Goal: Navigation & Orientation: Find specific page/section

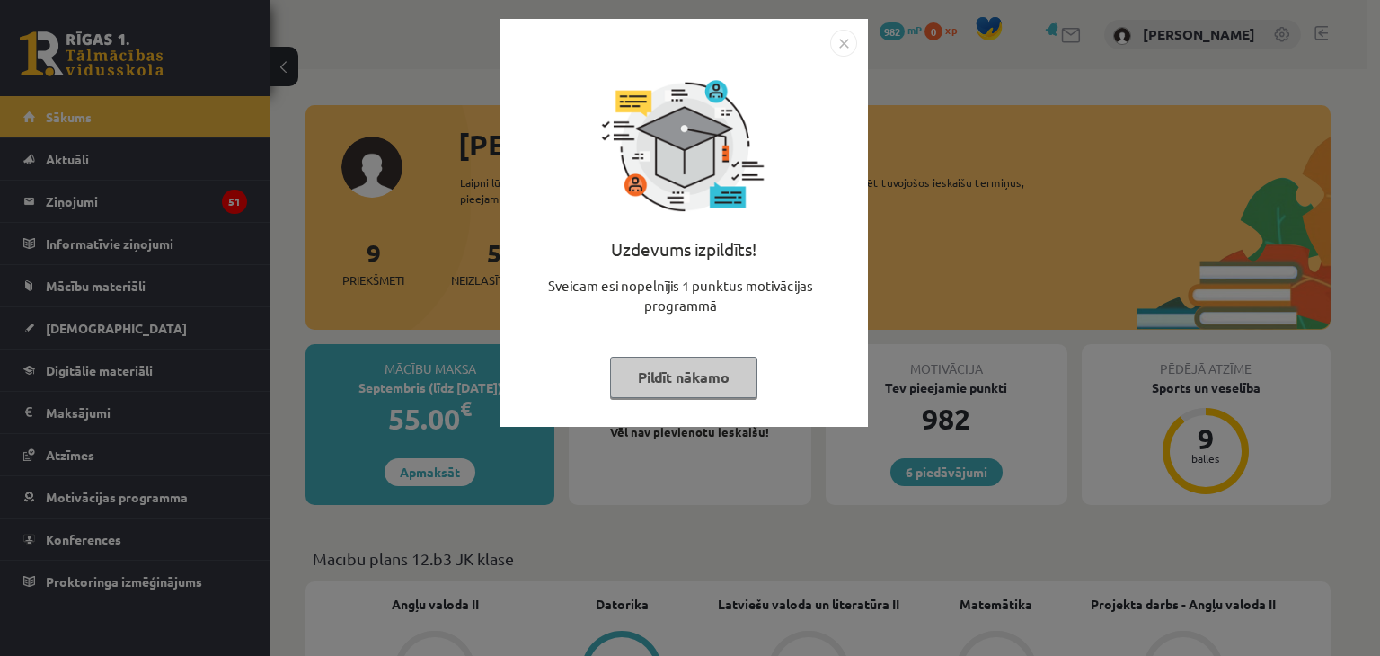
click at [664, 382] on button "Pildīt nākamo" at bounding box center [683, 377] width 147 height 41
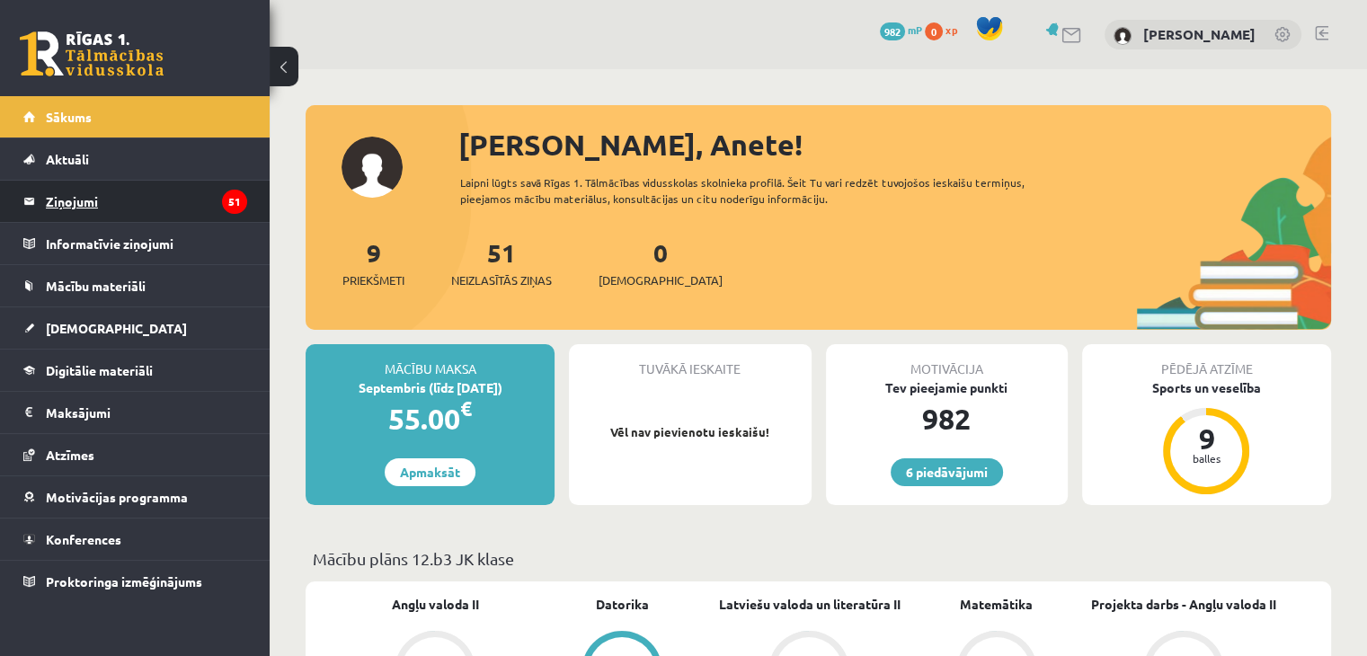
click at [158, 195] on legend "Ziņojumi 51" at bounding box center [146, 201] width 201 height 41
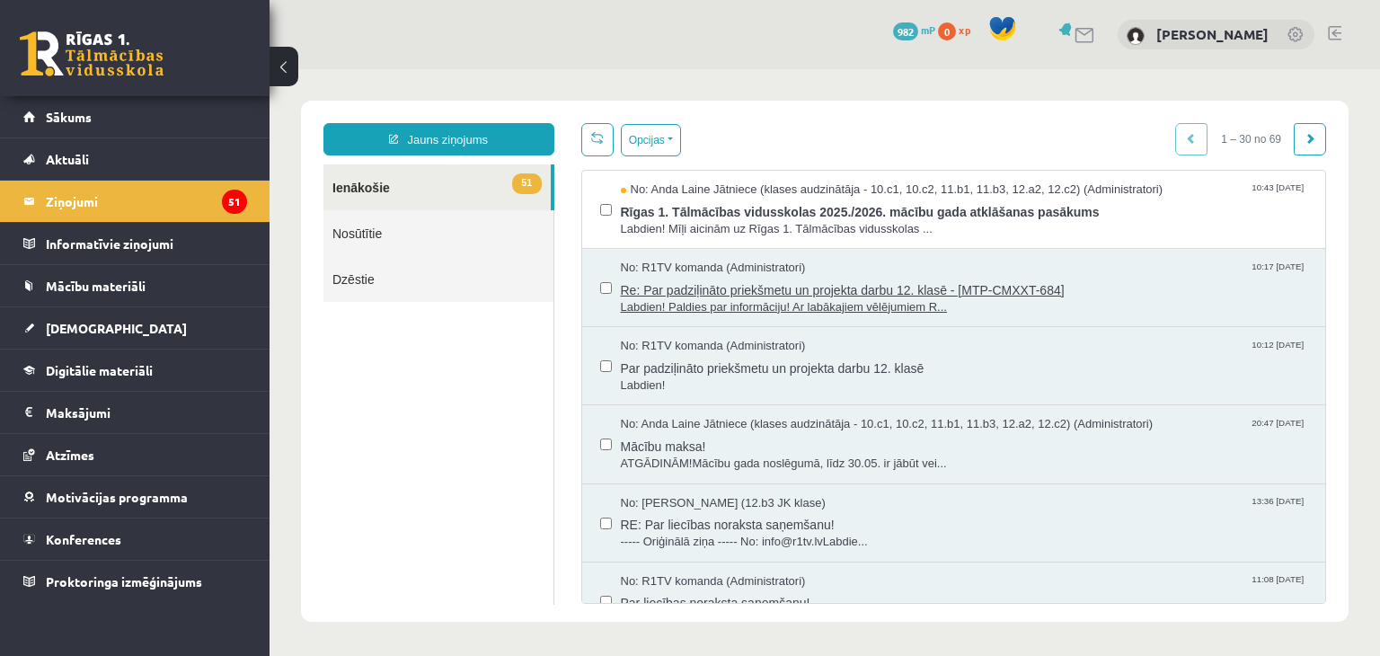
click at [686, 291] on span "Re: Par padziļināto priekšmetu un projekta darbu 12. klasē - [MTP-CMXXT-684]" at bounding box center [965, 288] width 688 height 22
click at [733, 363] on span "Par padziļināto priekšmetu un projekta darbu 12. klasē" at bounding box center [965, 366] width 688 height 22
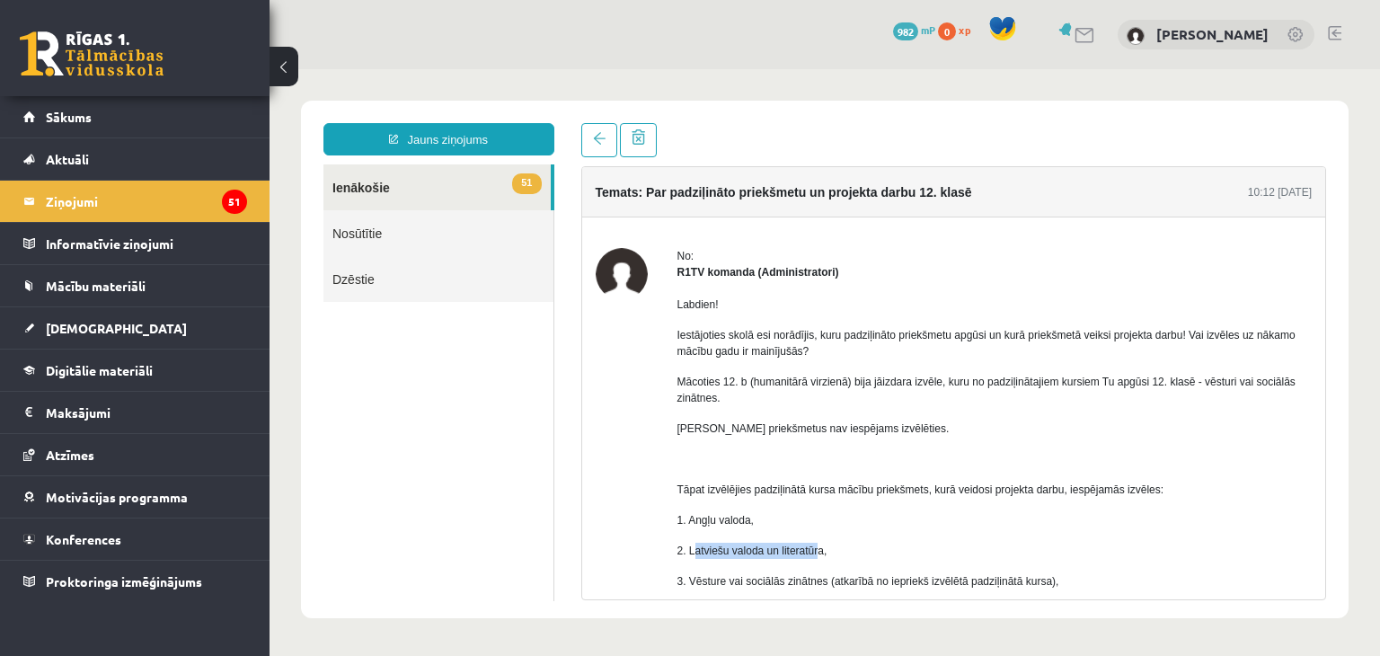
drag, startPoint x: 805, startPoint y: 540, endPoint x: 819, endPoint y: 540, distance: 13.5
click at [819, 540] on div "Labdien! Iestājoties skolā esi norādījis, kuru padziļināto priekšmetu apgūsi un…" at bounding box center [995, 558] width 635 height 557
click at [981, 516] on p "1. Angļu valoda," at bounding box center [995, 520] width 635 height 16
click at [92, 330] on span "[DEMOGRAPHIC_DATA]" at bounding box center [116, 328] width 141 height 16
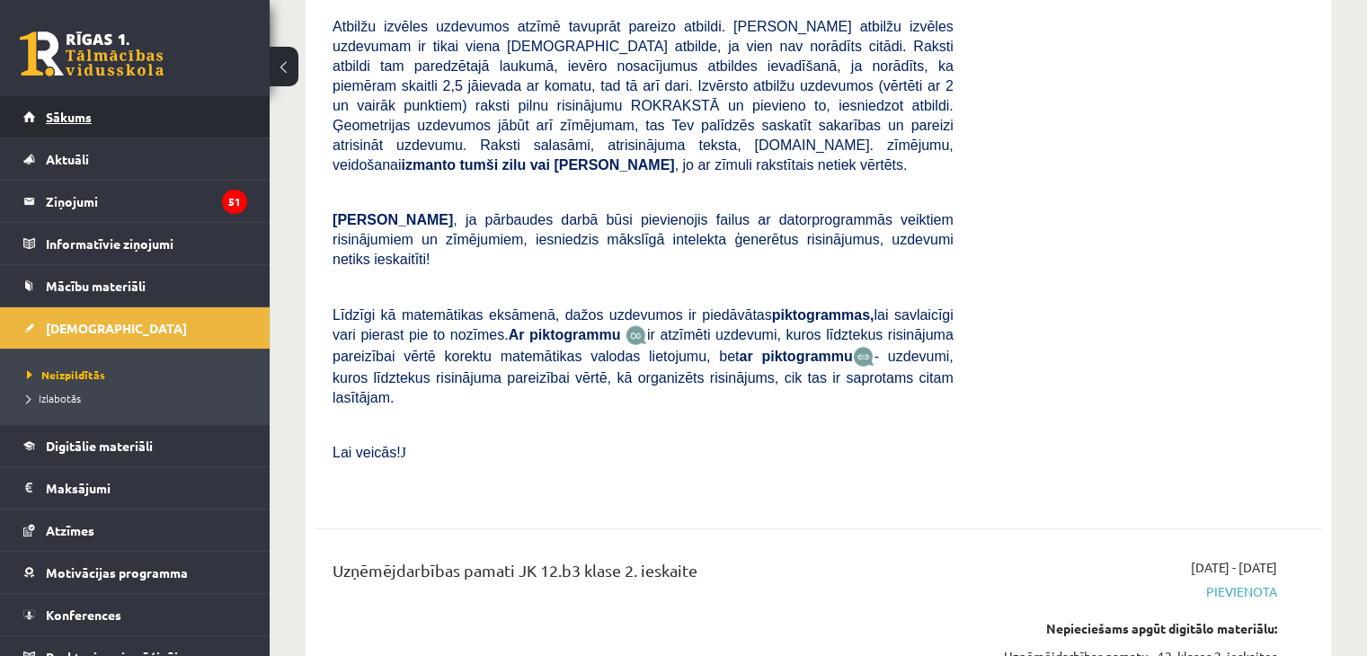
click at [107, 128] on link "Sākums" at bounding box center [135, 116] width 224 height 41
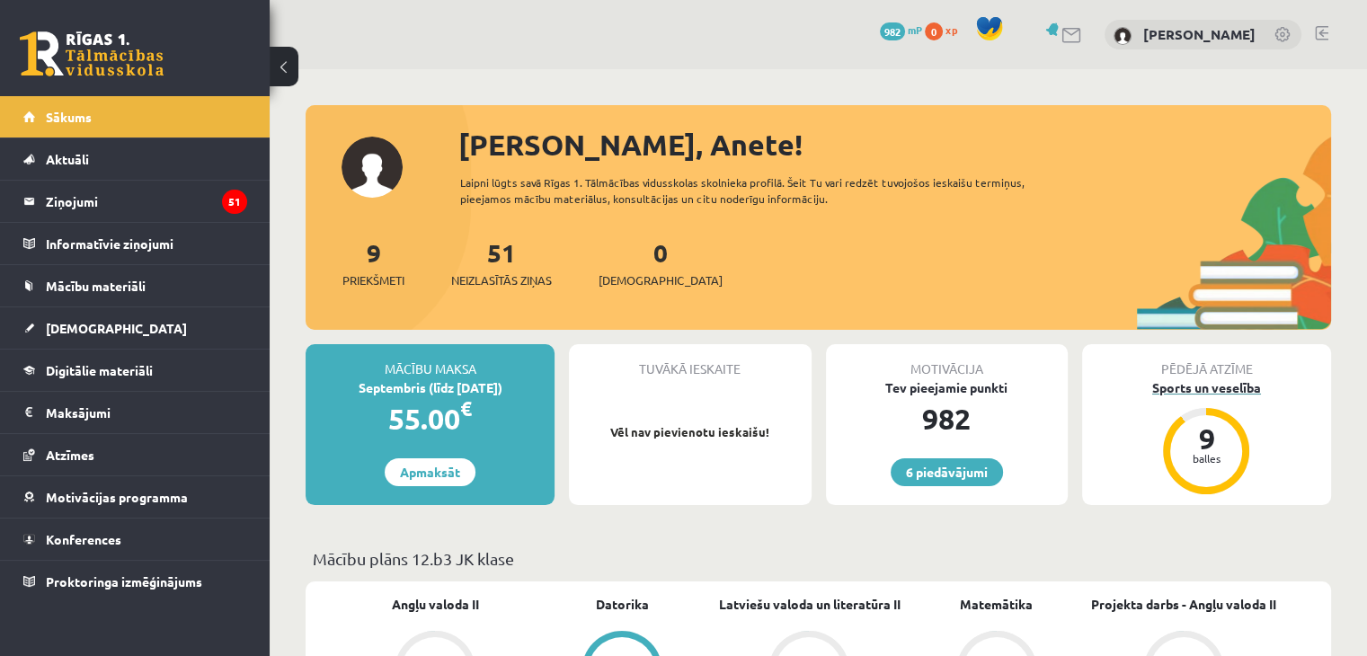
click at [1207, 380] on div "Sports un veselība" at bounding box center [1206, 387] width 249 height 19
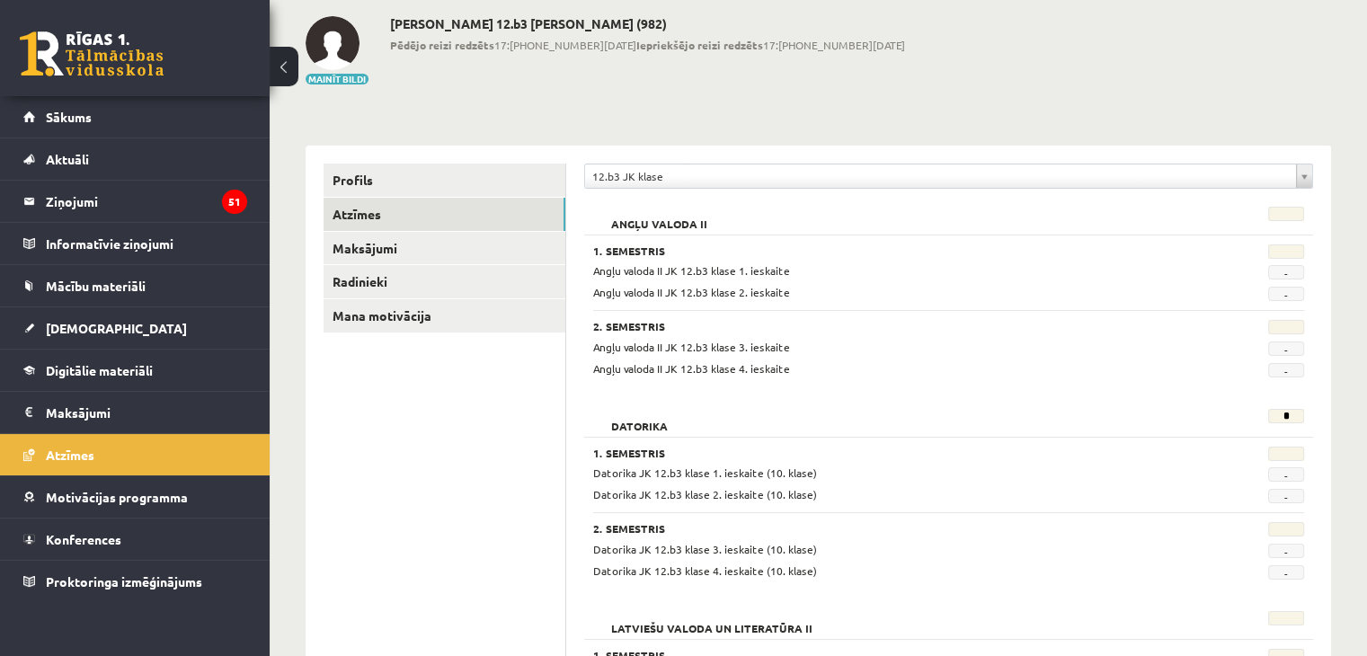
scroll to position [90, 0]
click at [531, 324] on link "Mana motivācija" at bounding box center [445, 314] width 242 height 33
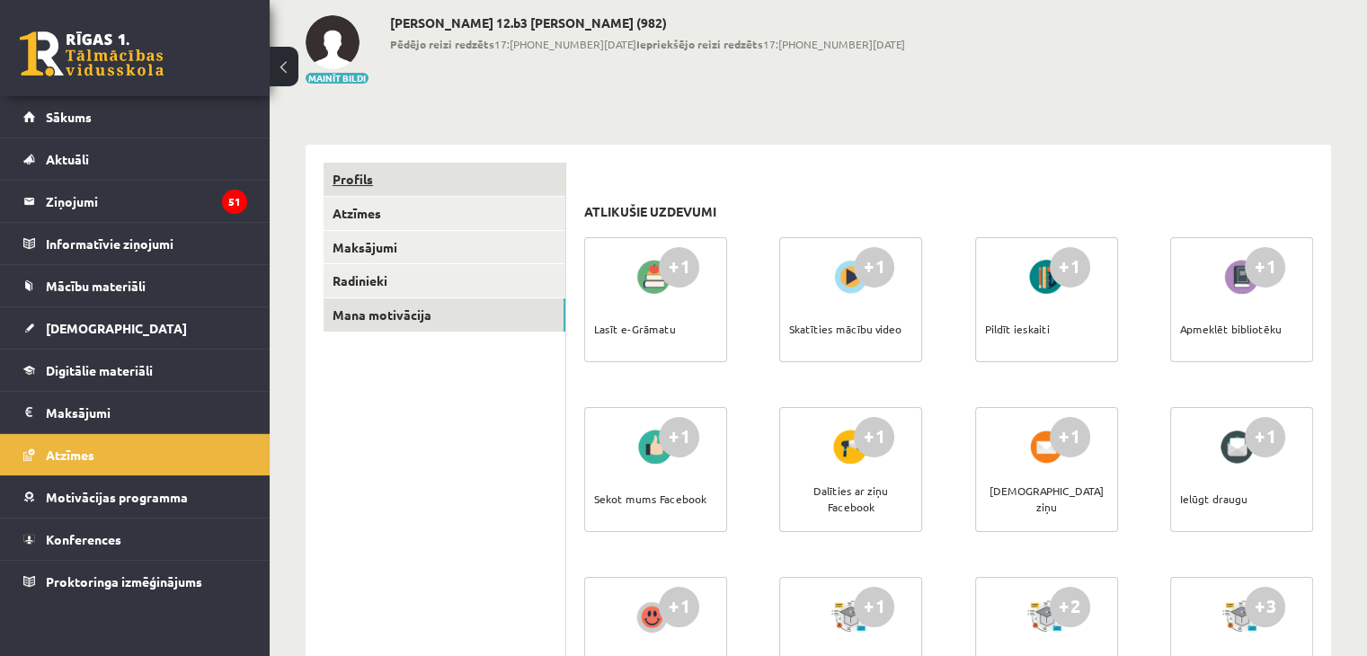
click at [460, 181] on link "Profils" at bounding box center [445, 179] width 242 height 33
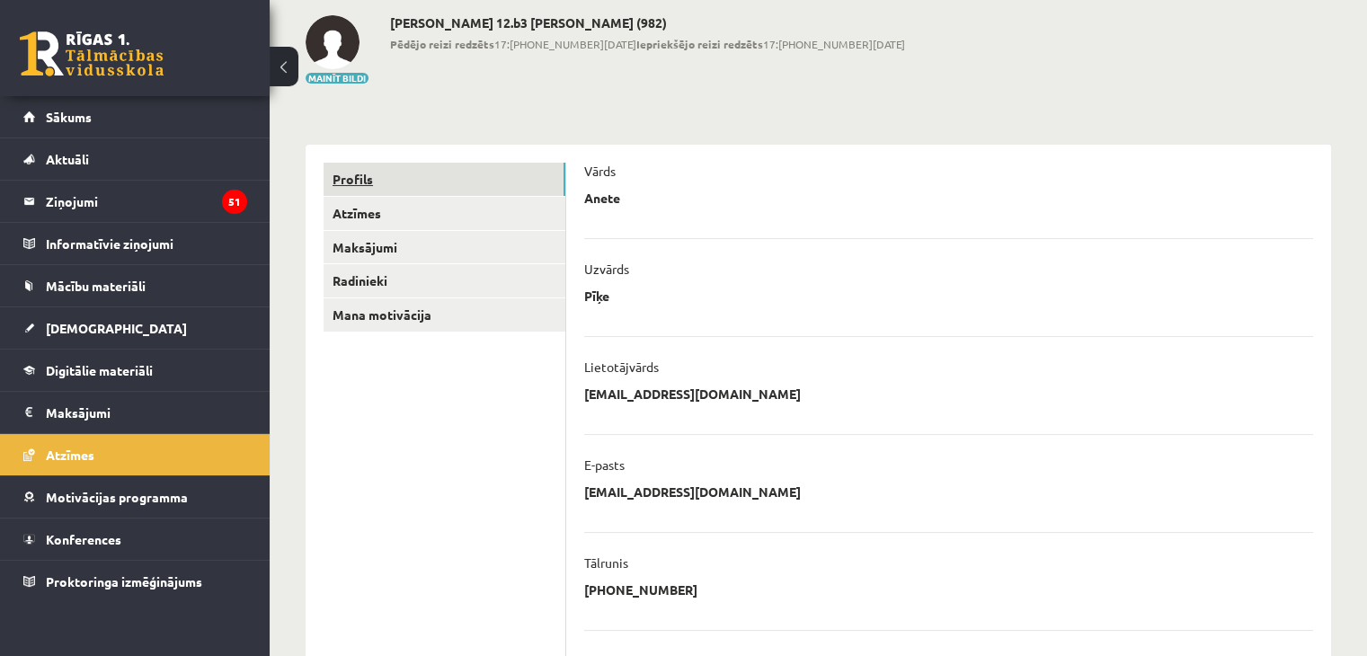
click at [438, 193] on link "Profils" at bounding box center [445, 179] width 242 height 33
click at [436, 209] on link "Atzīmes" at bounding box center [445, 213] width 242 height 33
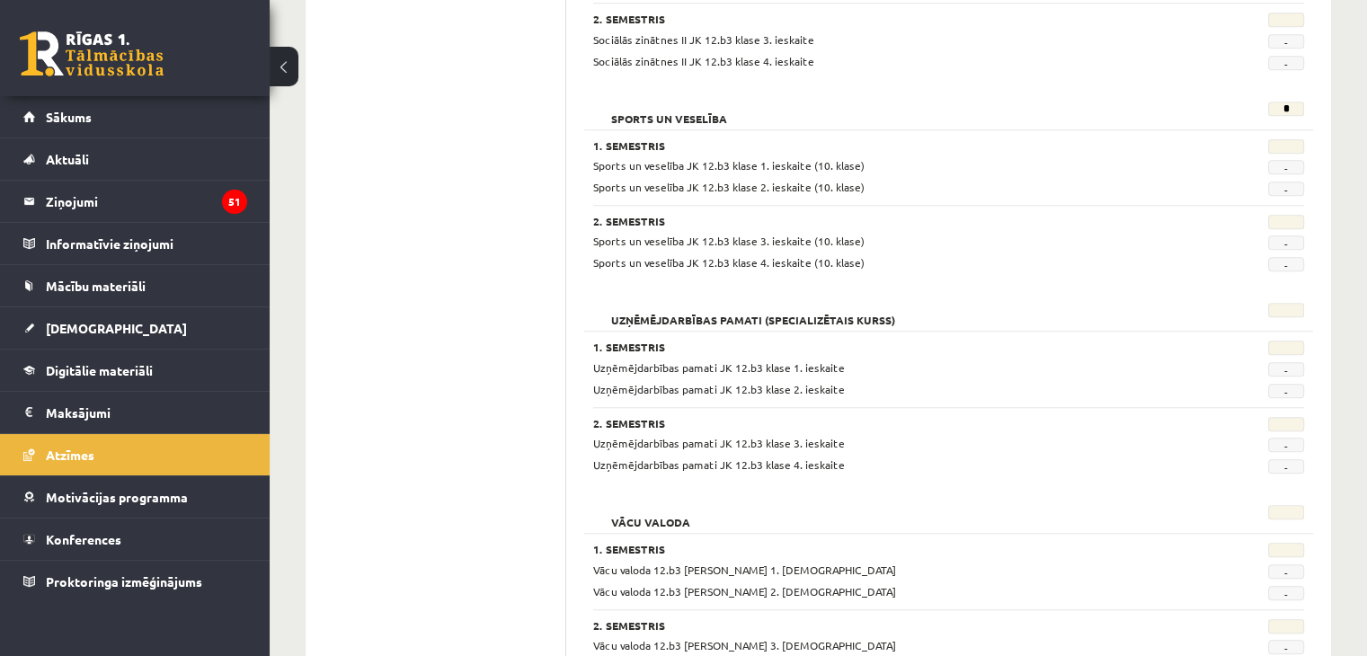
scroll to position [1438, 0]
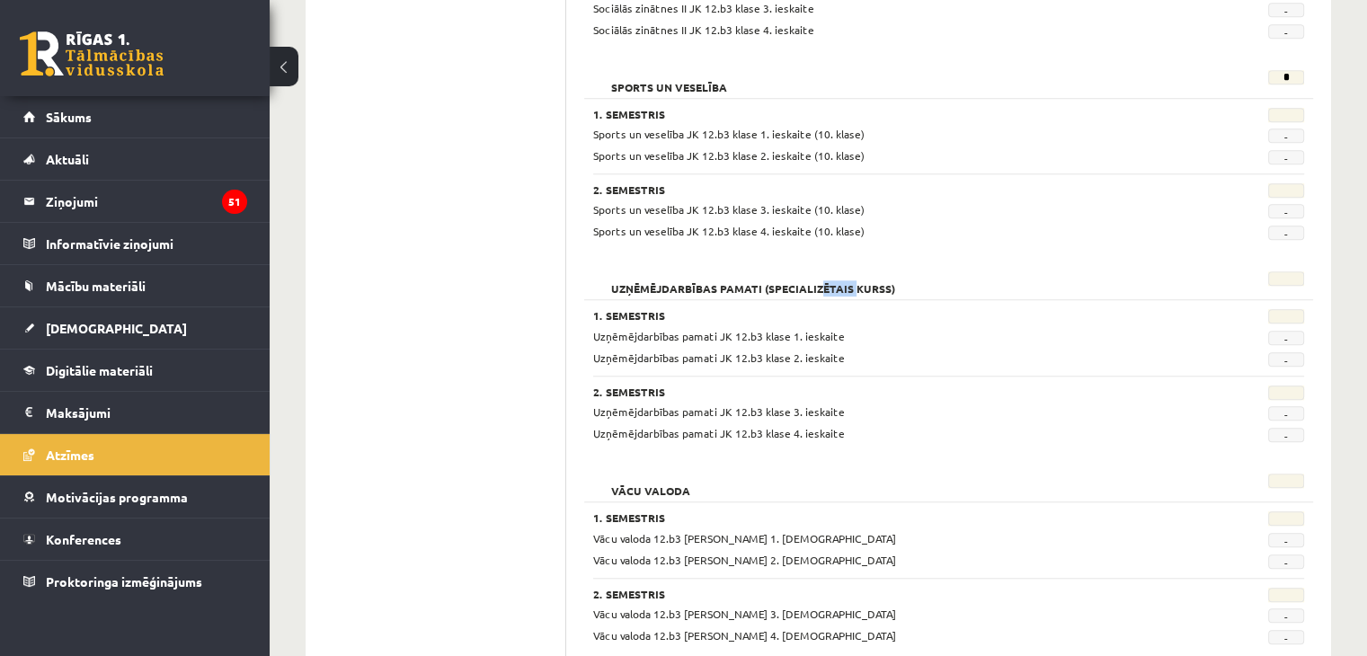
drag, startPoint x: 820, startPoint y: 274, endPoint x: 855, endPoint y: 274, distance: 35.1
click at [855, 274] on h2 "Uzņēmējdarbības pamati (Specializētais kurss)" at bounding box center [753, 280] width 320 height 18
click at [942, 238] on div "Sports un veselība * 1. Semestris Sports un veselība JK 12.b3 klase 1. ieskaite…" at bounding box center [948, 157] width 729 height 193
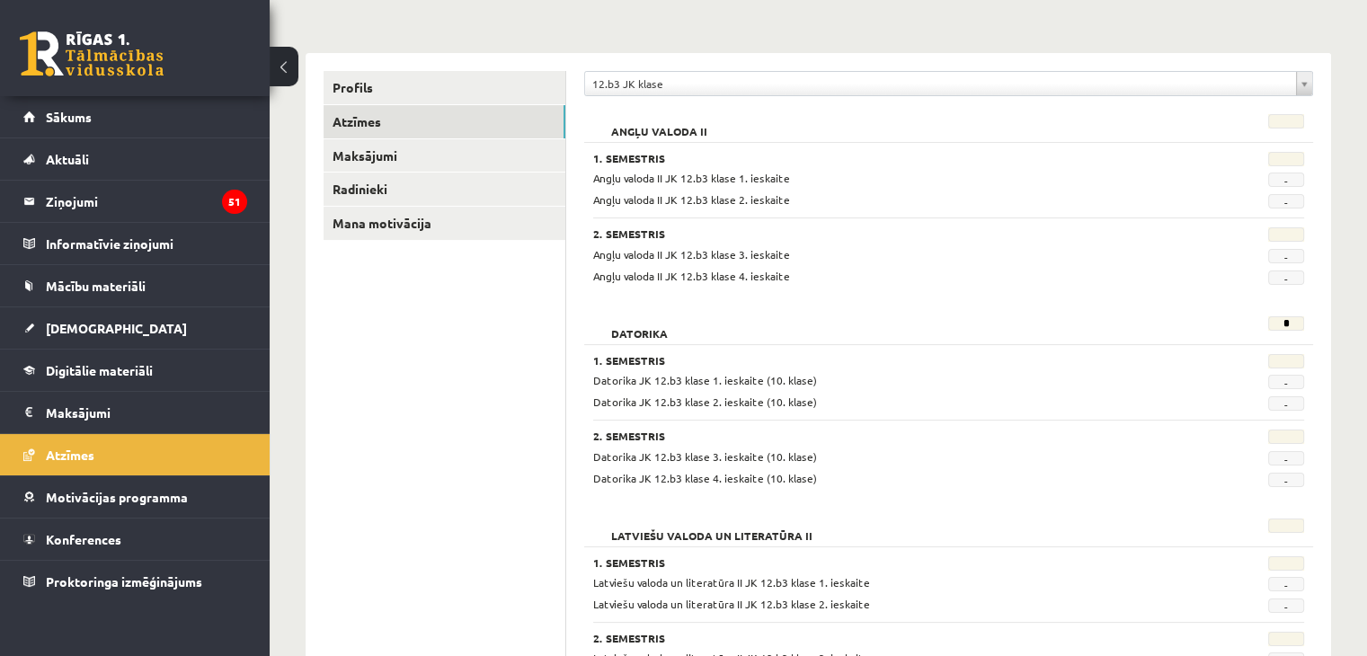
scroll to position [0, 0]
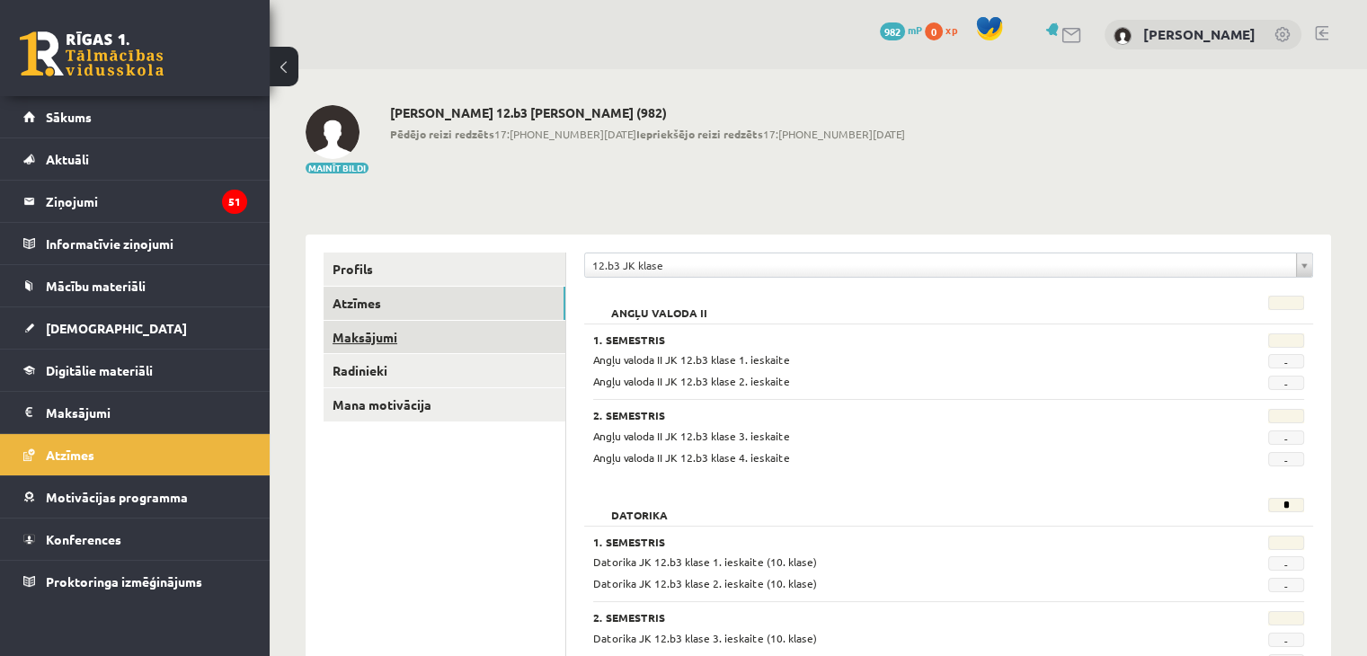
click at [388, 337] on link "Maksājumi" at bounding box center [445, 337] width 242 height 33
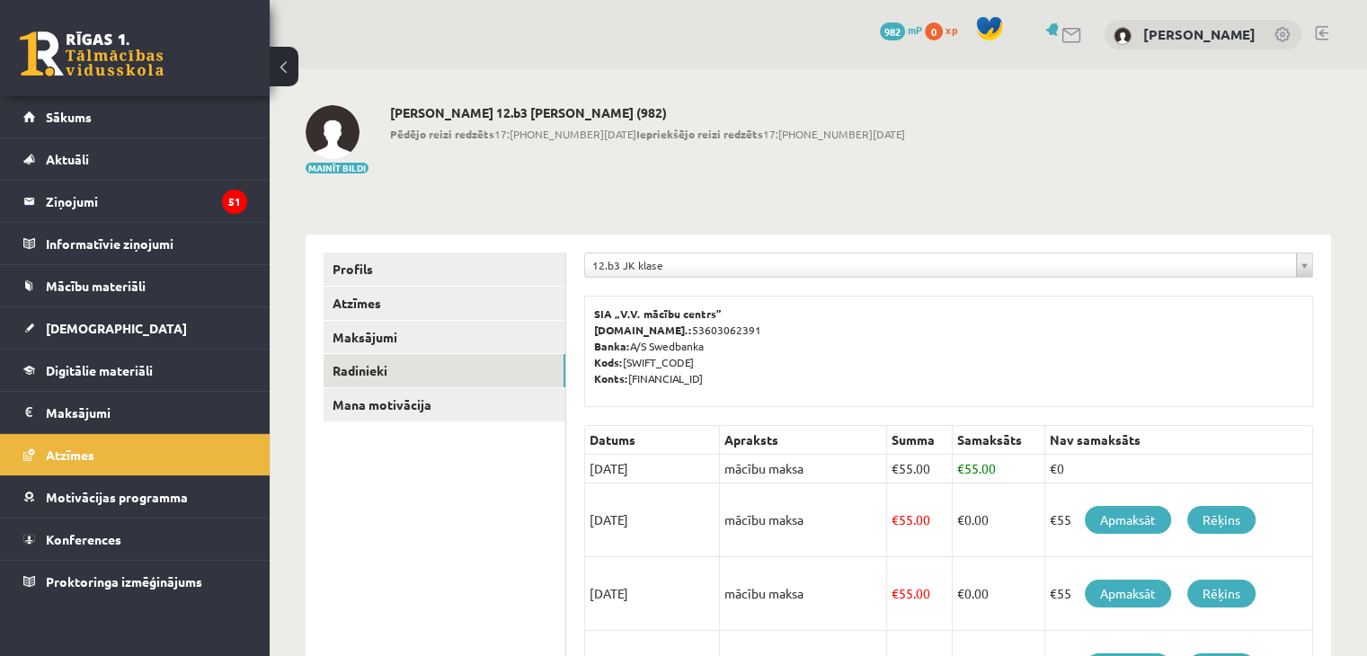
click at [367, 371] on link "Radinieki" at bounding box center [445, 370] width 242 height 33
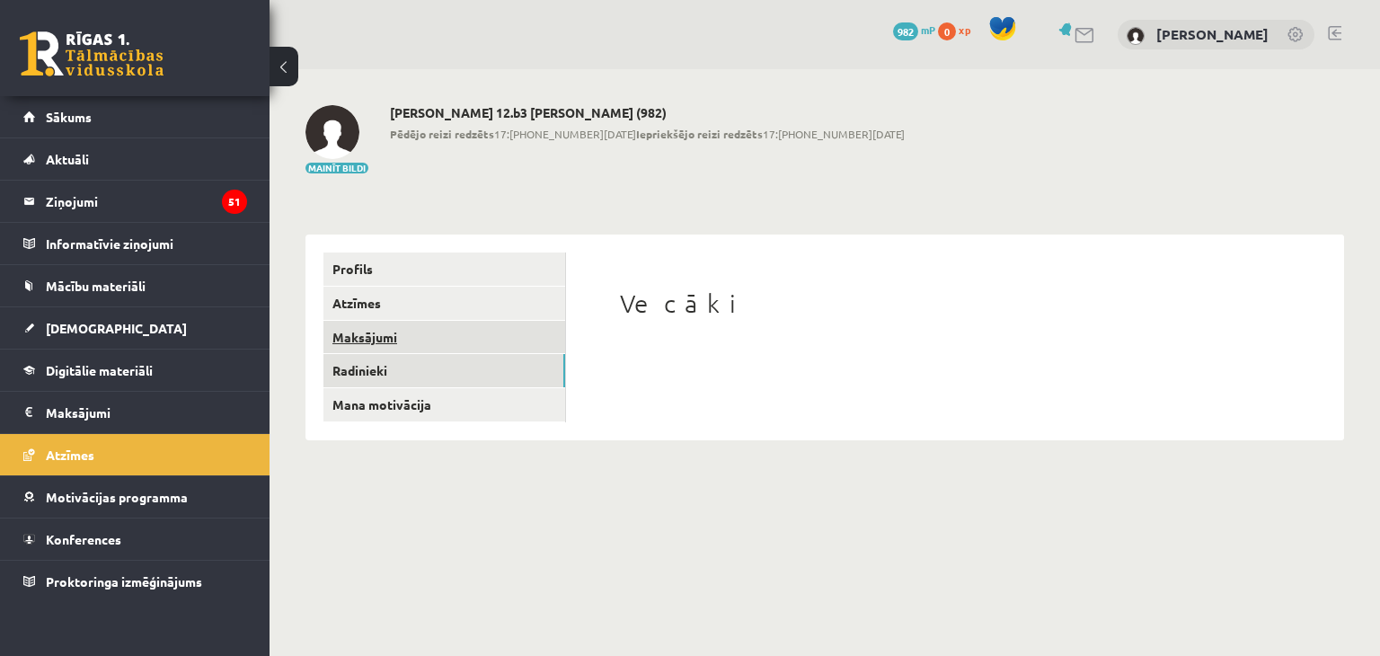
click at [371, 340] on link "Maksājumi" at bounding box center [445, 337] width 242 height 33
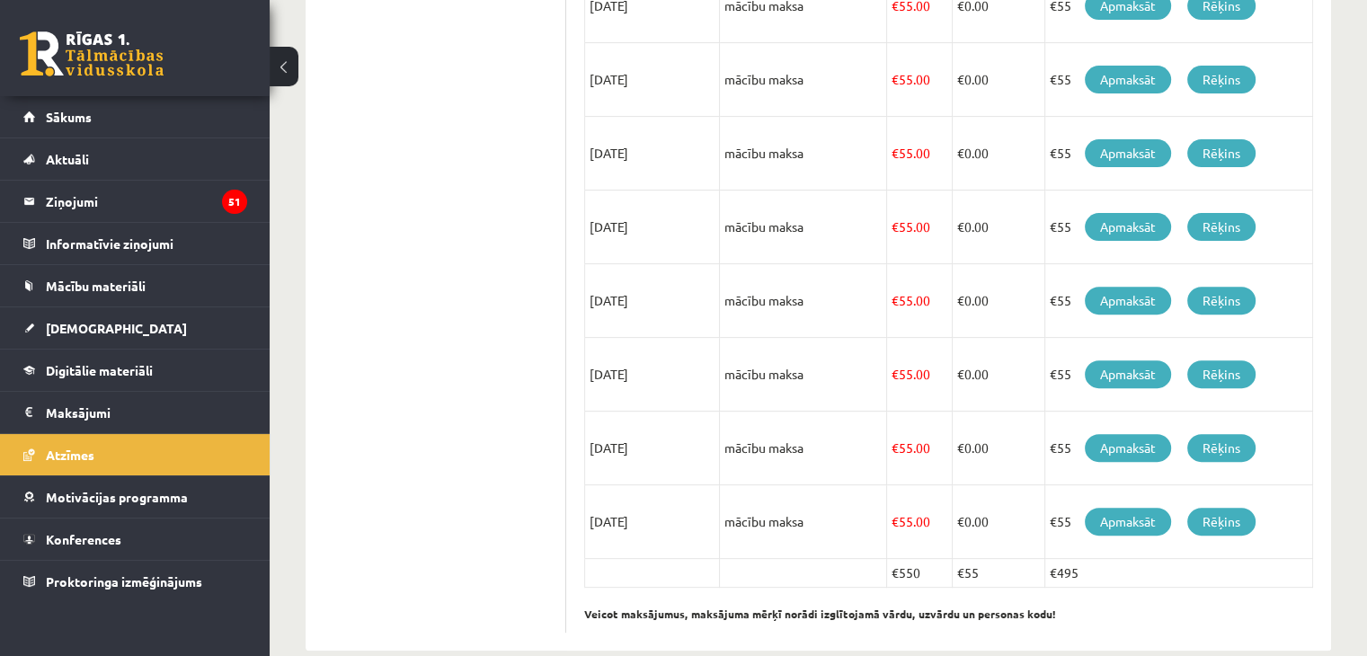
scroll to position [615, 0]
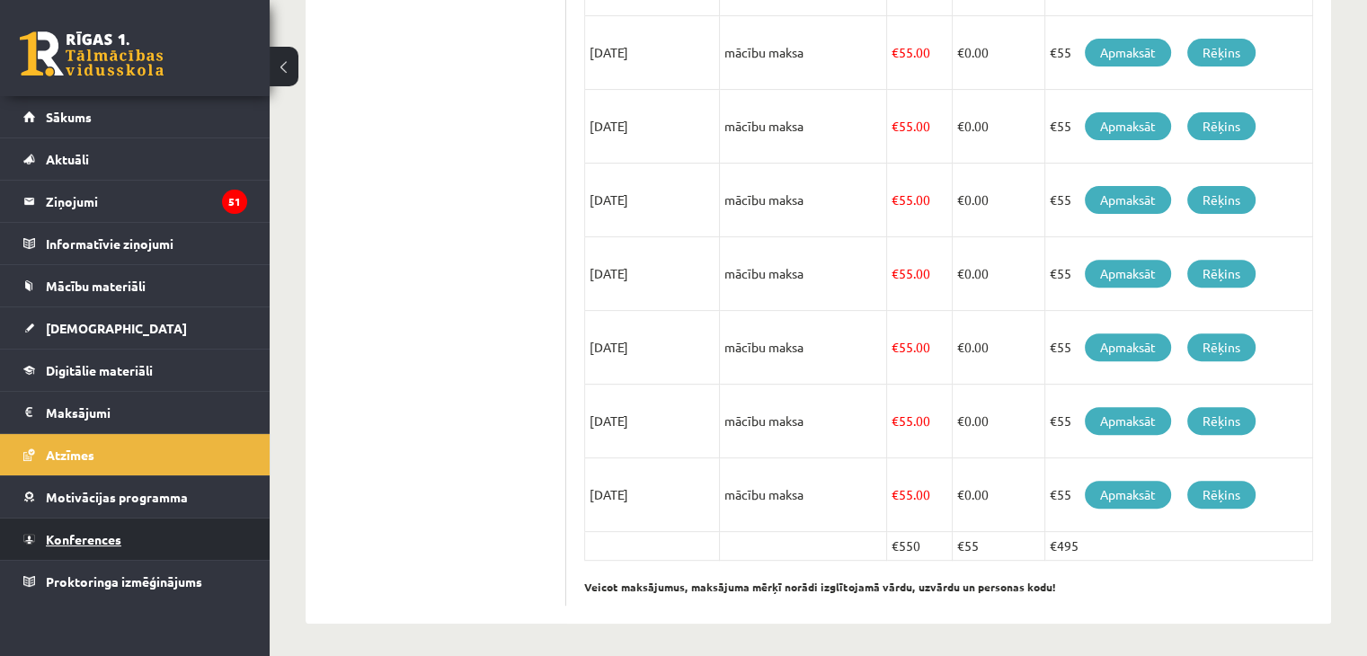
click at [146, 537] on link "Konferences" at bounding box center [135, 539] width 224 height 41
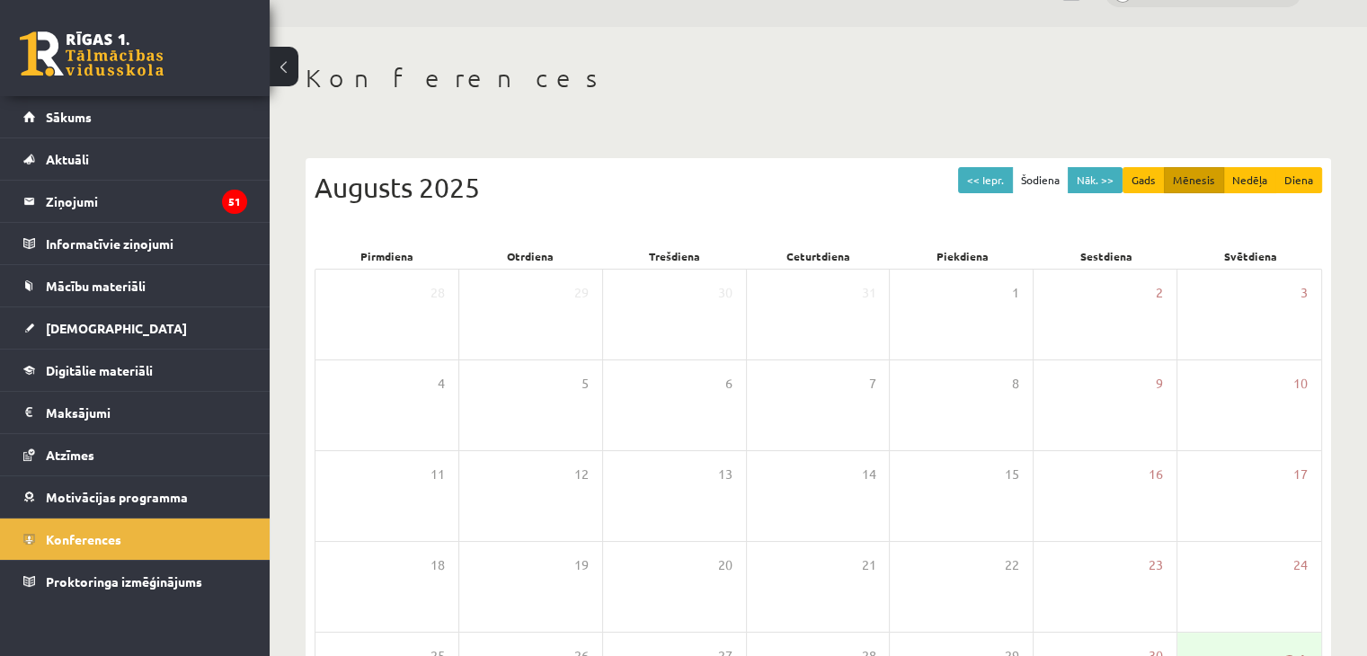
scroll to position [22, 0]
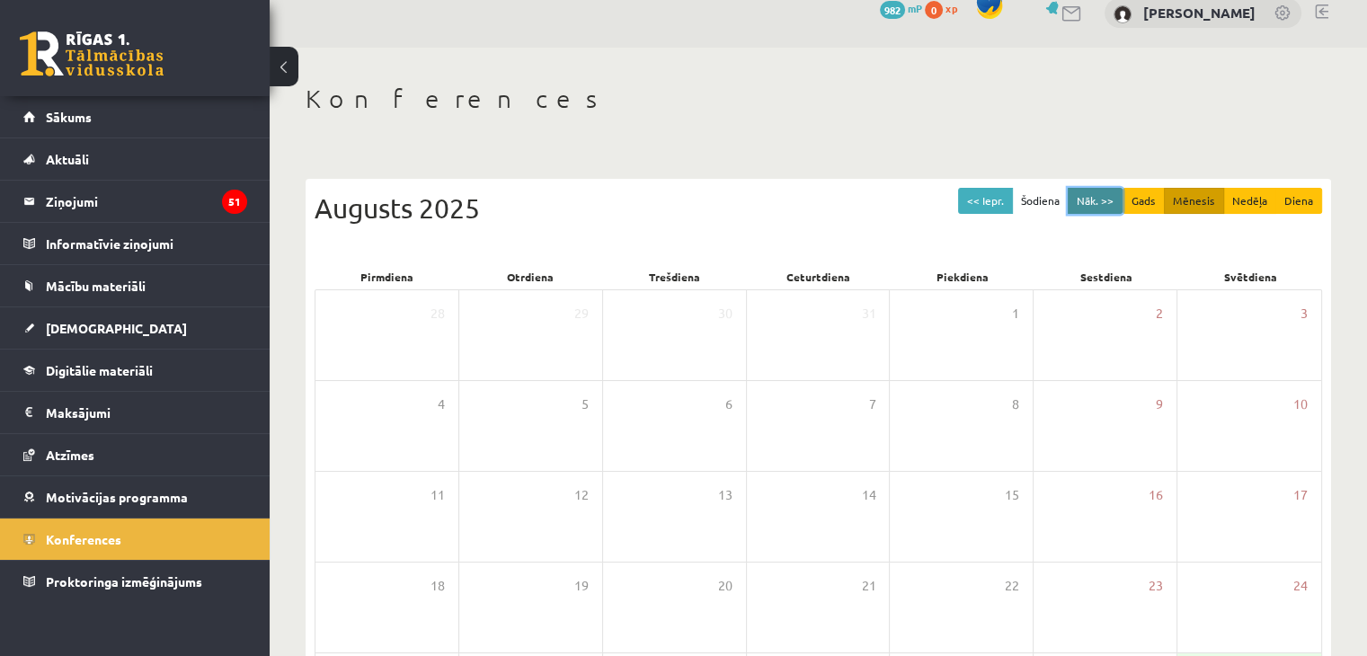
click at [1097, 200] on button "Nāk. >>" at bounding box center [1095, 201] width 55 height 26
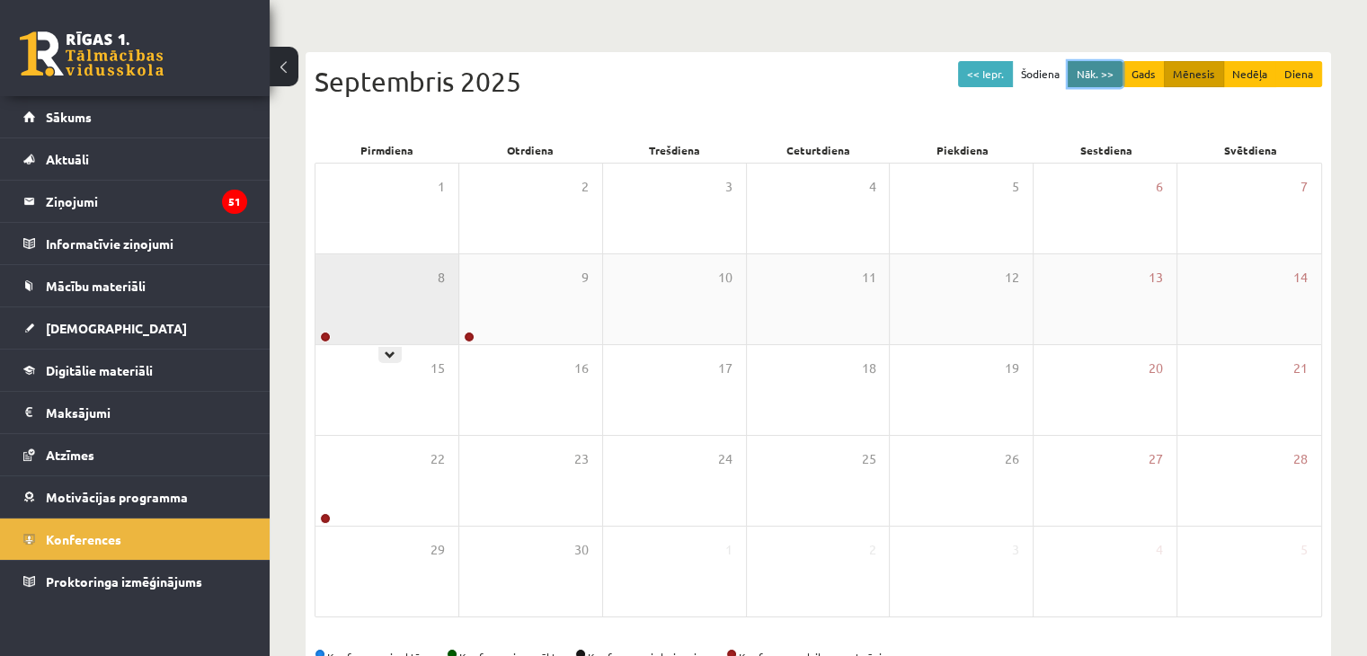
scroll to position [180, 0]
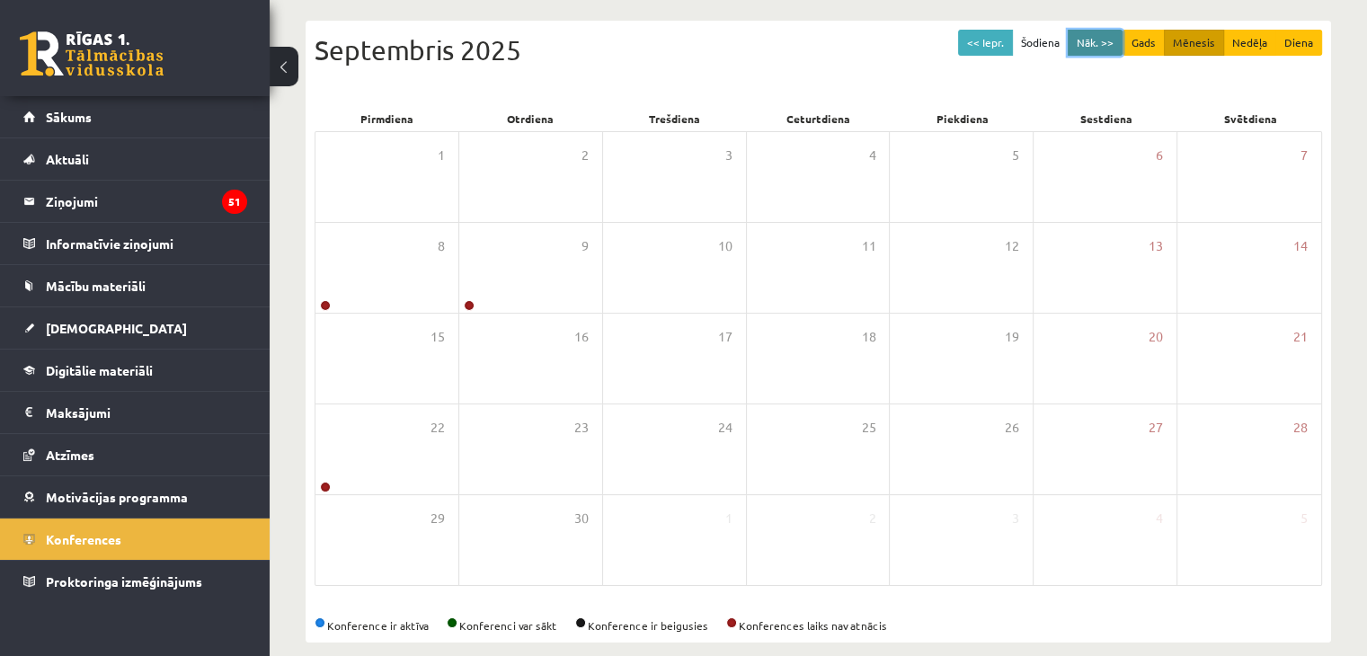
click at [1100, 45] on button "Nāk. >>" at bounding box center [1095, 43] width 55 height 26
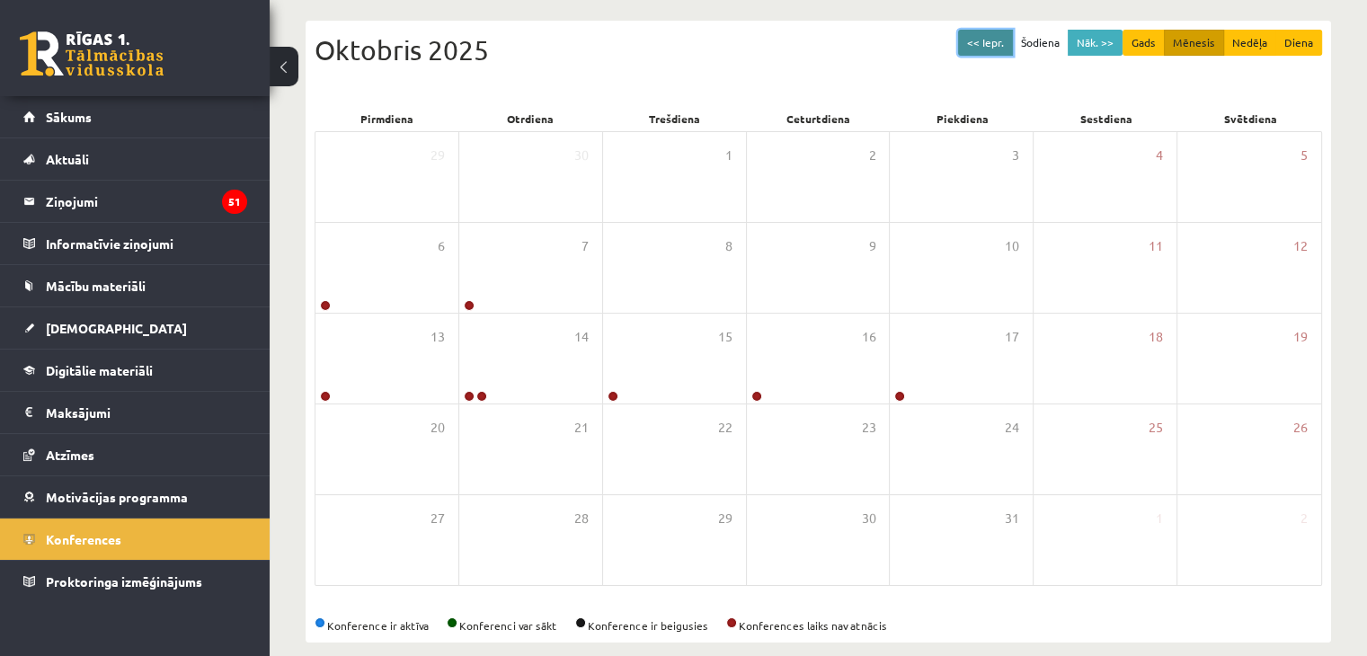
click at [979, 48] on button "<< Iepr." at bounding box center [985, 43] width 55 height 26
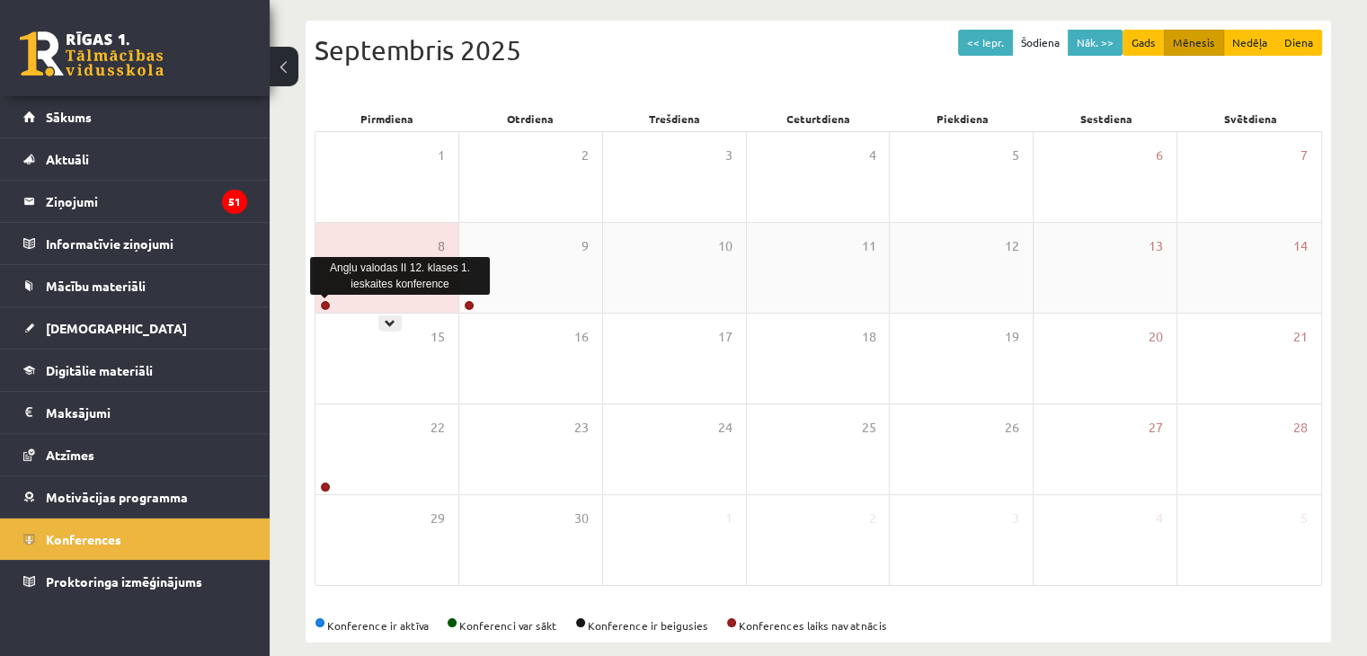
click at [328, 308] on link at bounding box center [325, 305] width 11 height 11
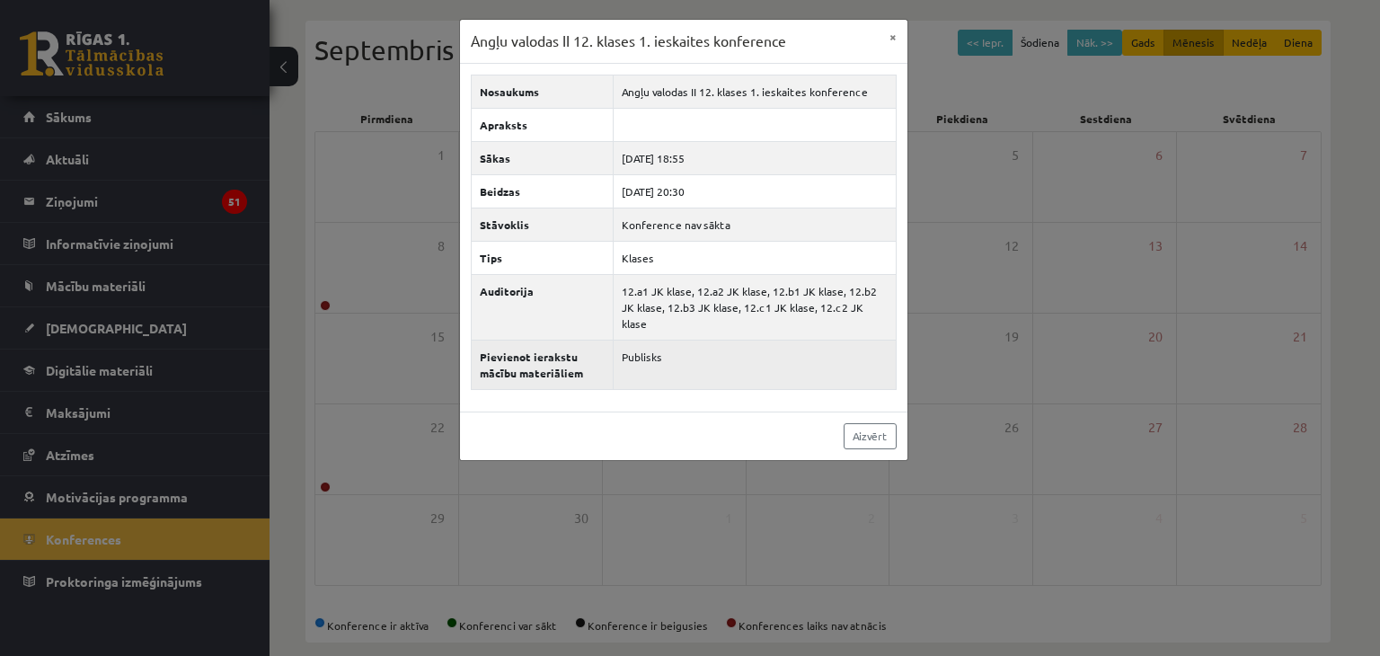
click at [641, 340] on td "Publisks" at bounding box center [755, 364] width 282 height 49
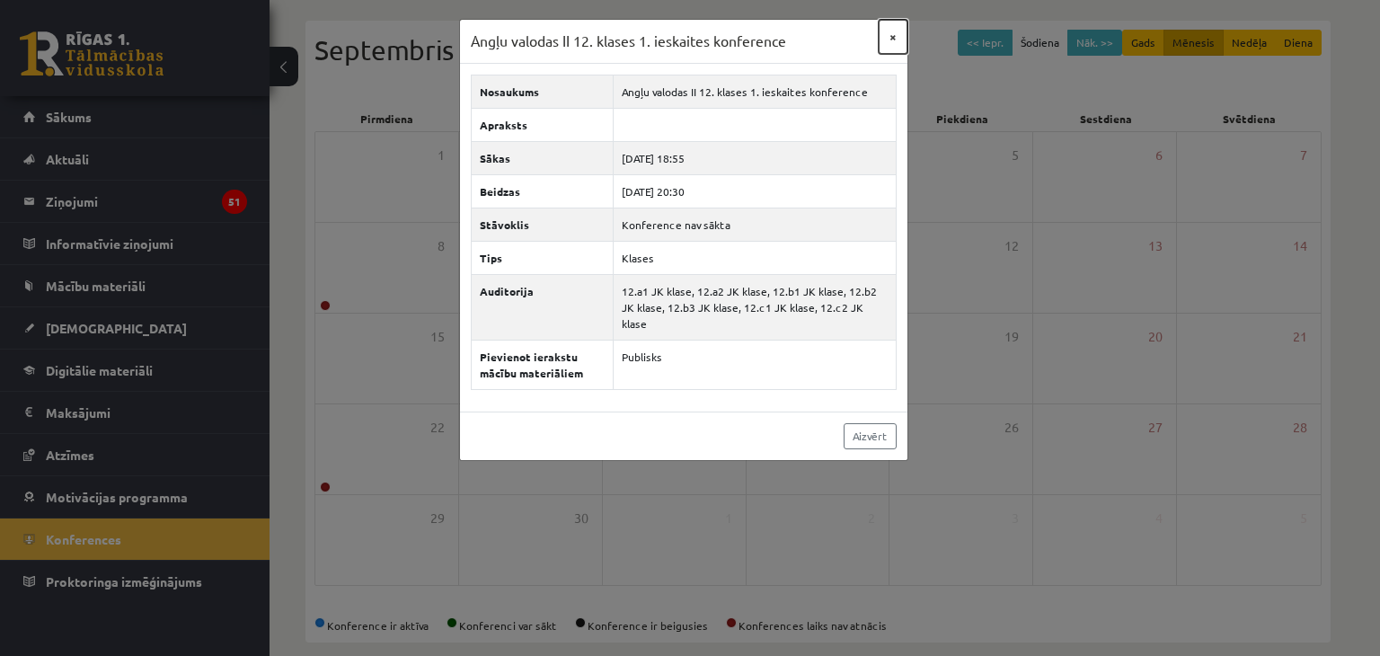
click at [893, 35] on button "×" at bounding box center [893, 37] width 29 height 34
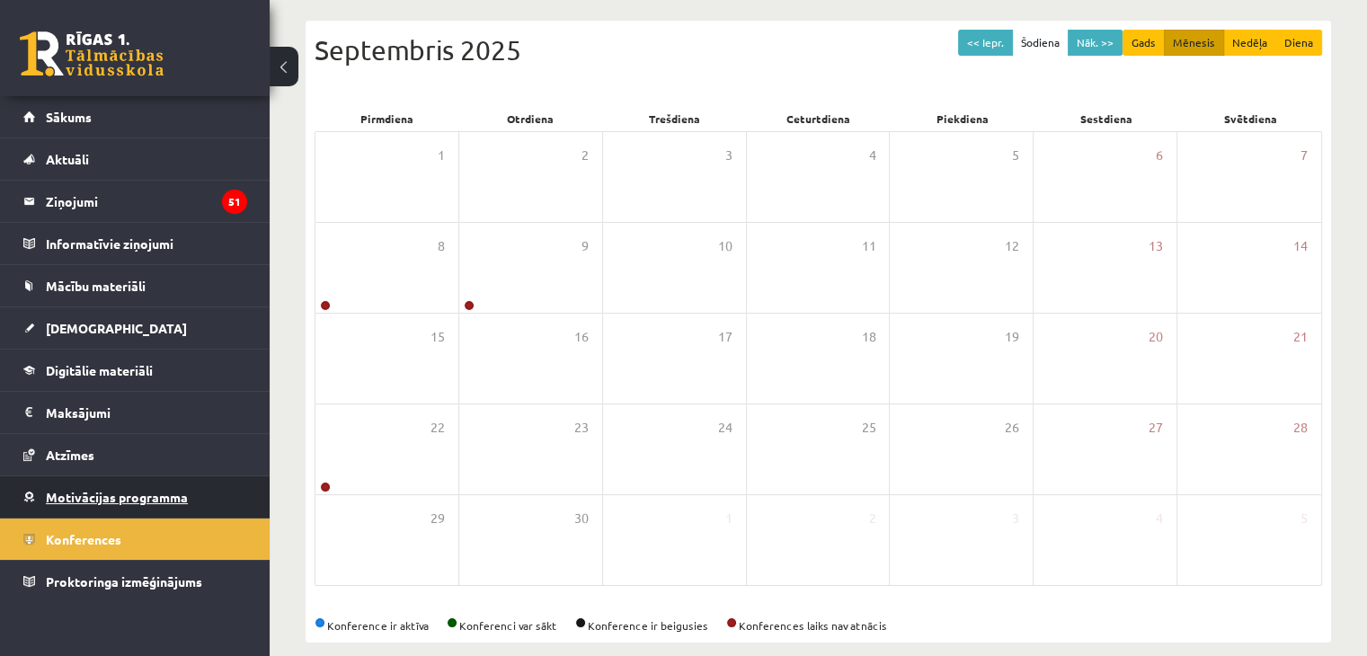
click at [111, 485] on link "Motivācijas programma" at bounding box center [135, 496] width 224 height 41
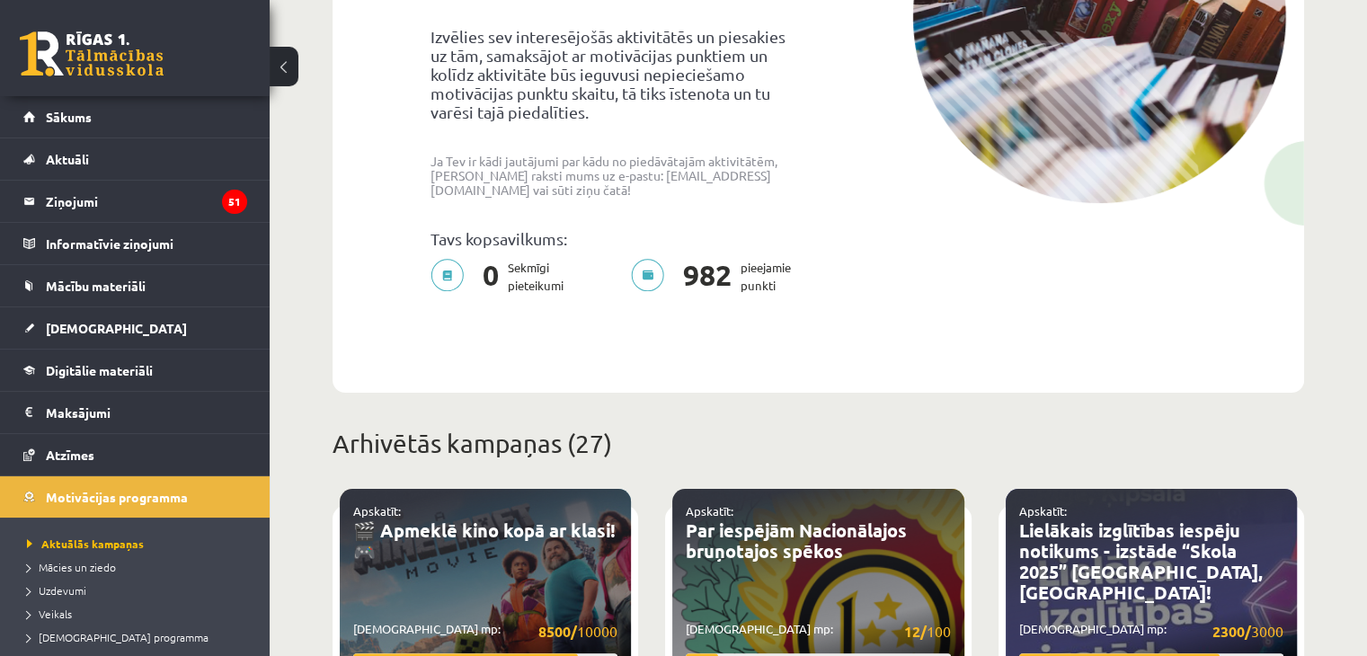
scroll to position [159, 0]
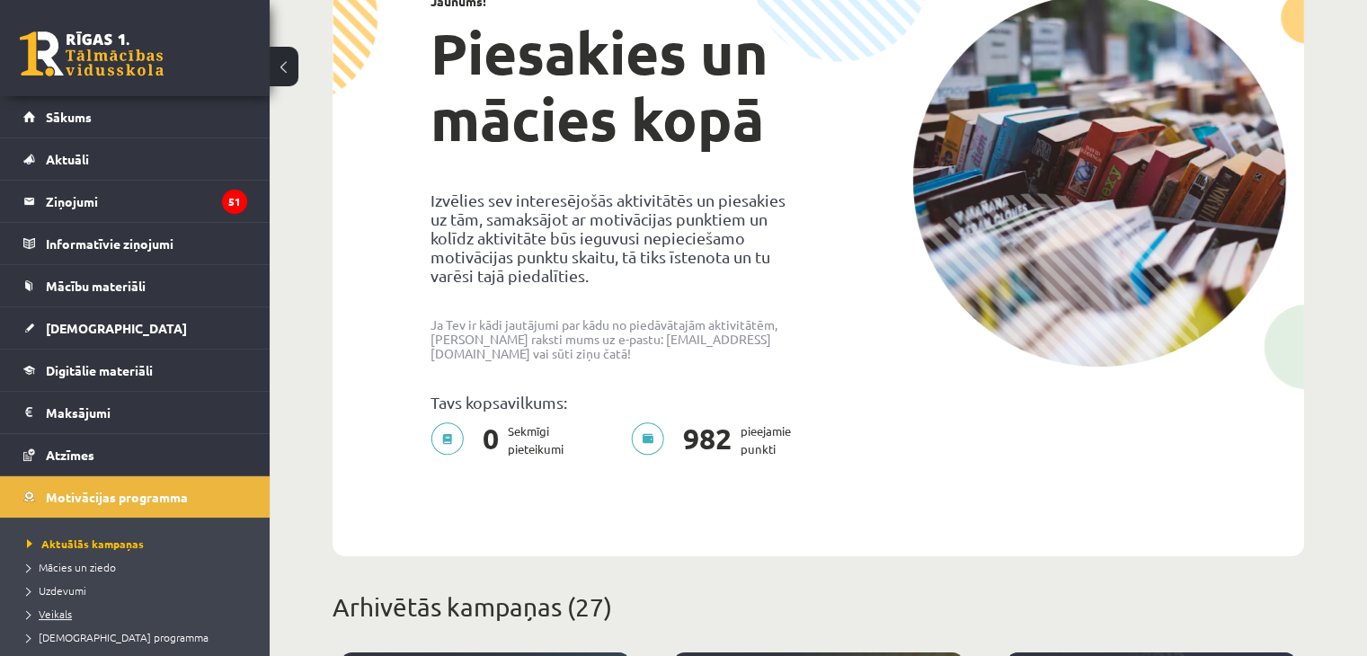
click at [55, 609] on span "Veikals" at bounding box center [49, 614] width 45 height 14
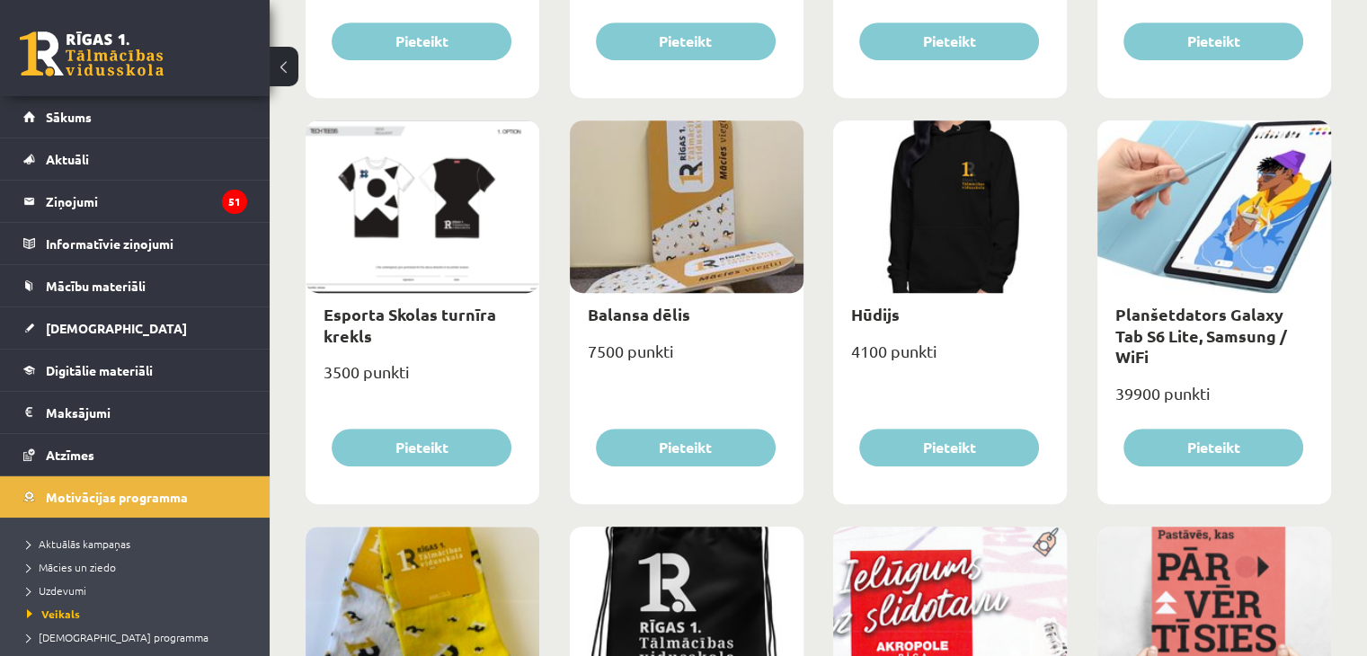
scroll to position [937, 0]
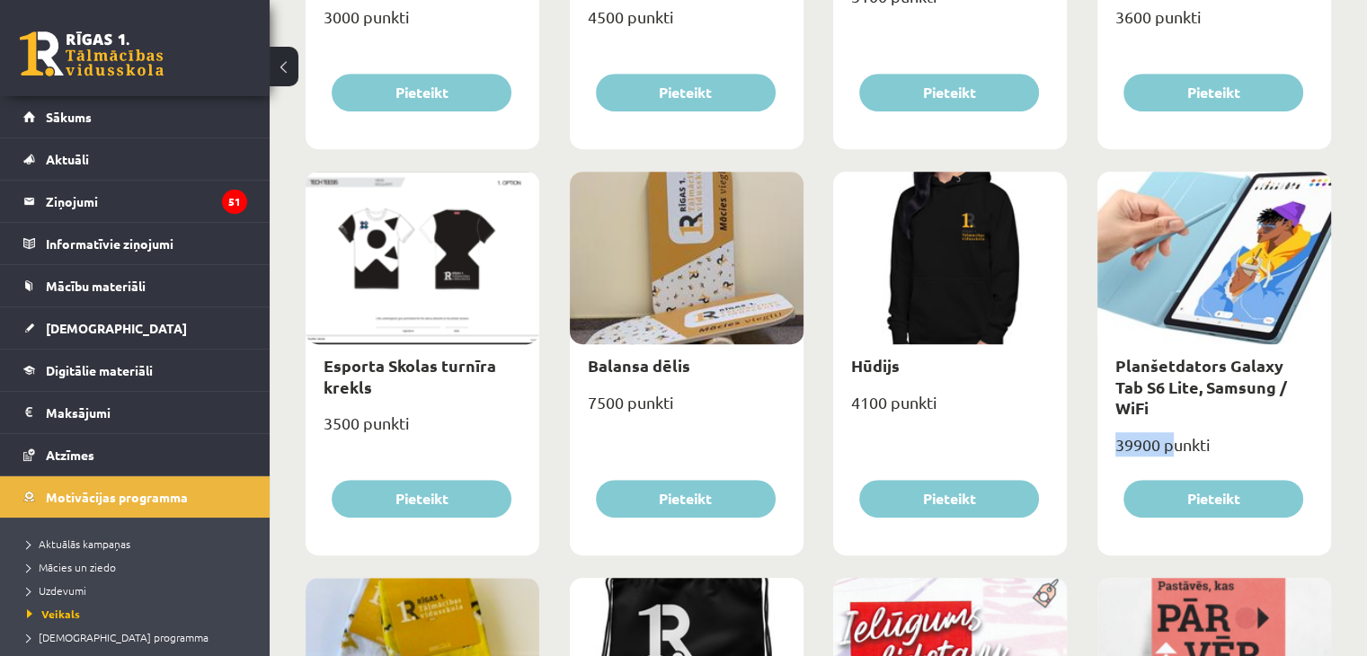
drag, startPoint x: 1114, startPoint y: 428, endPoint x: 1169, endPoint y: 421, distance: 55.3
click at [1169, 430] on div "39900 punkti" at bounding box center [1214, 452] width 234 height 45
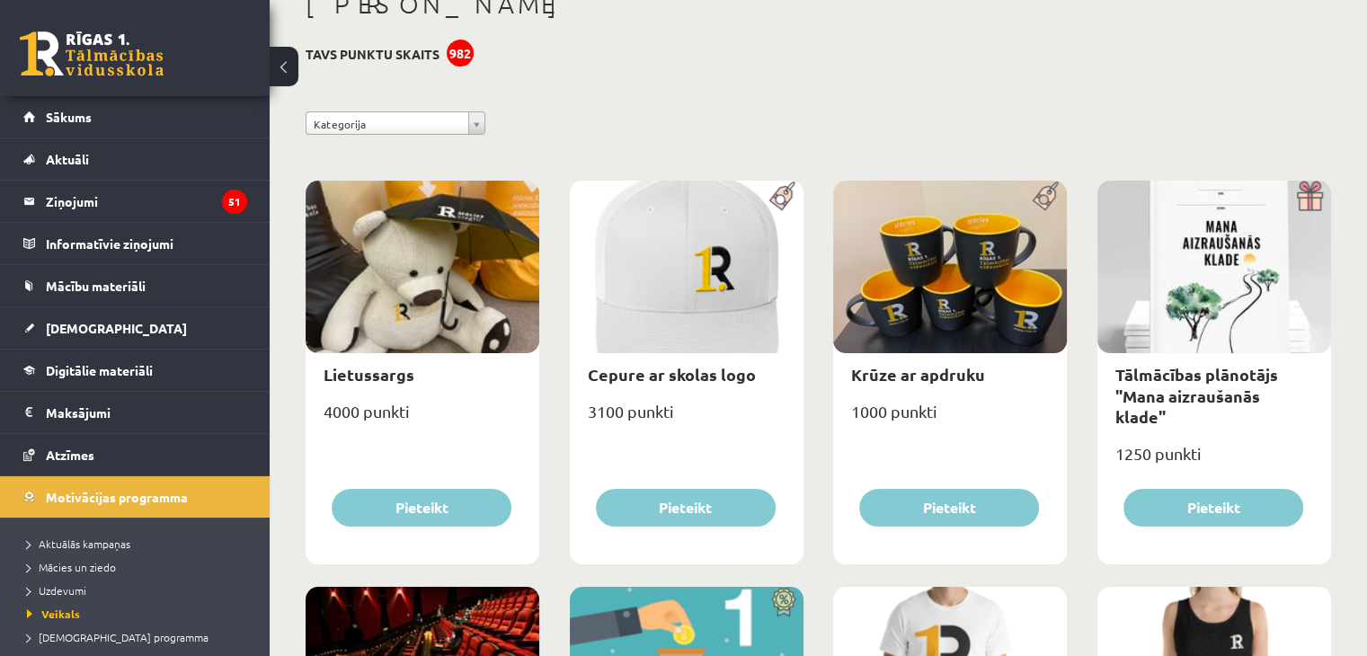
scroll to position [0, 0]
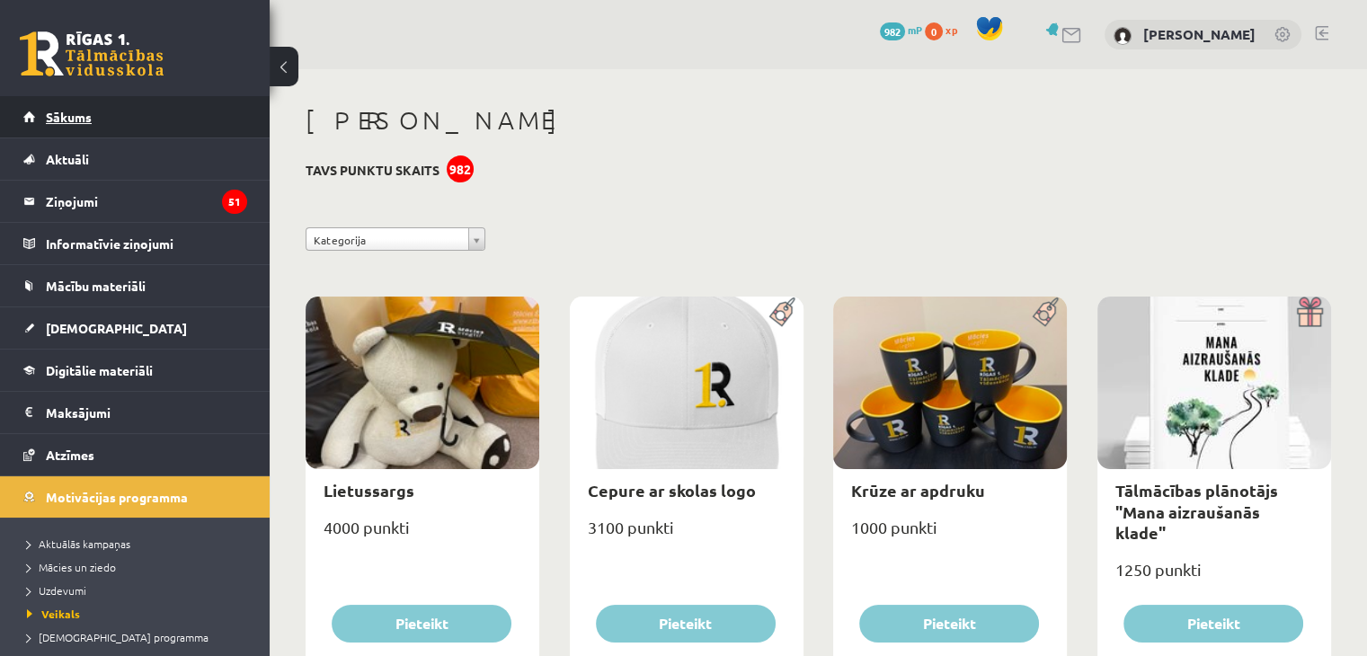
click at [133, 120] on link "Sākums" at bounding box center [135, 116] width 224 height 41
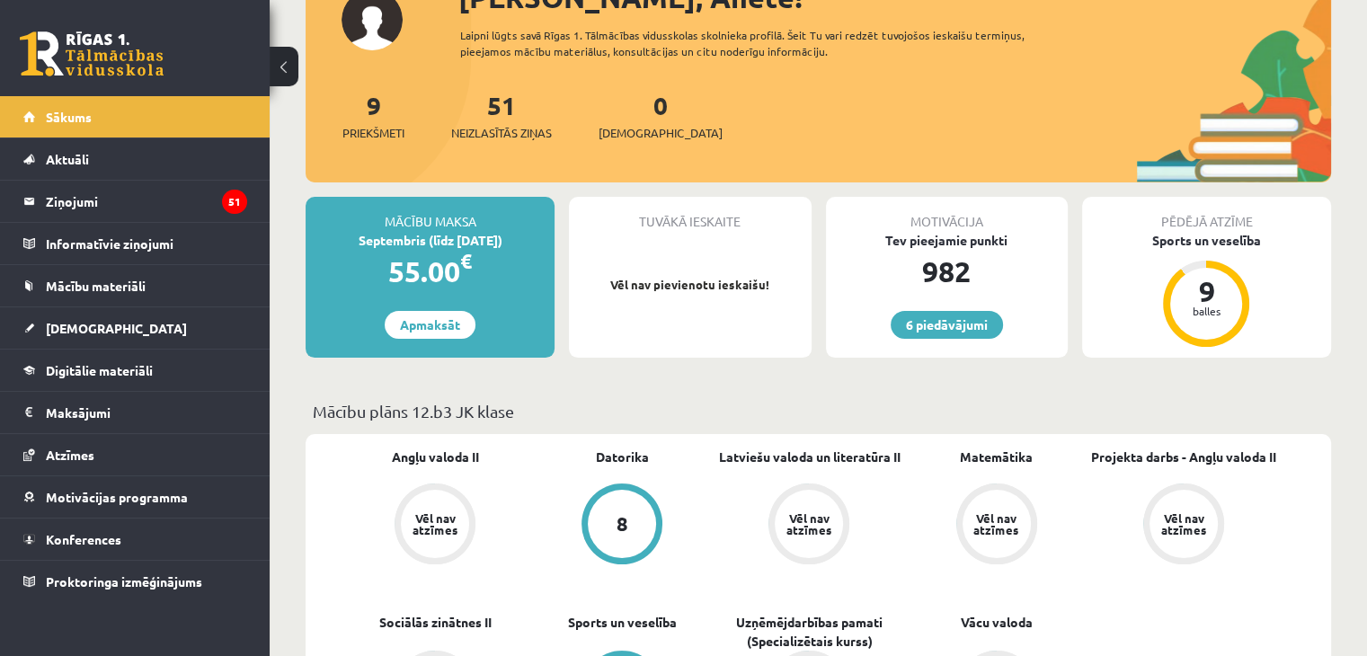
scroll to position [180, 0]
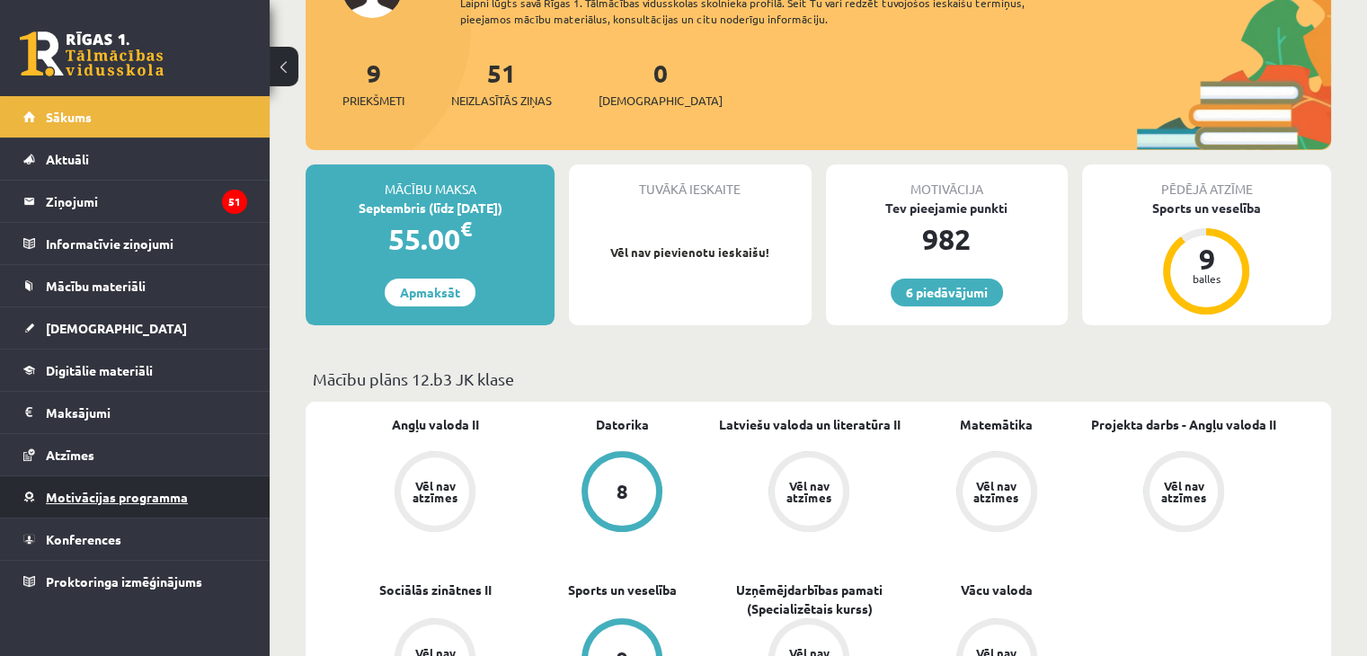
click at [106, 491] on span "Motivācijas programma" at bounding box center [117, 497] width 142 height 16
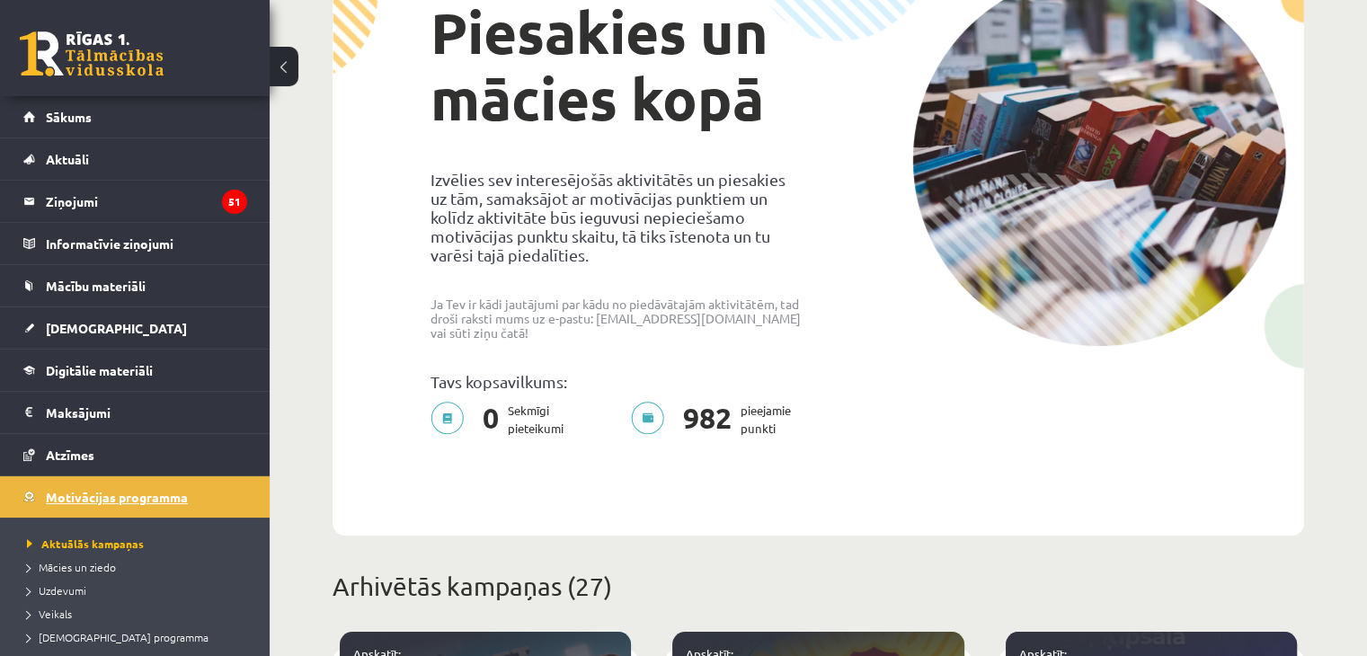
scroll to position [90, 0]
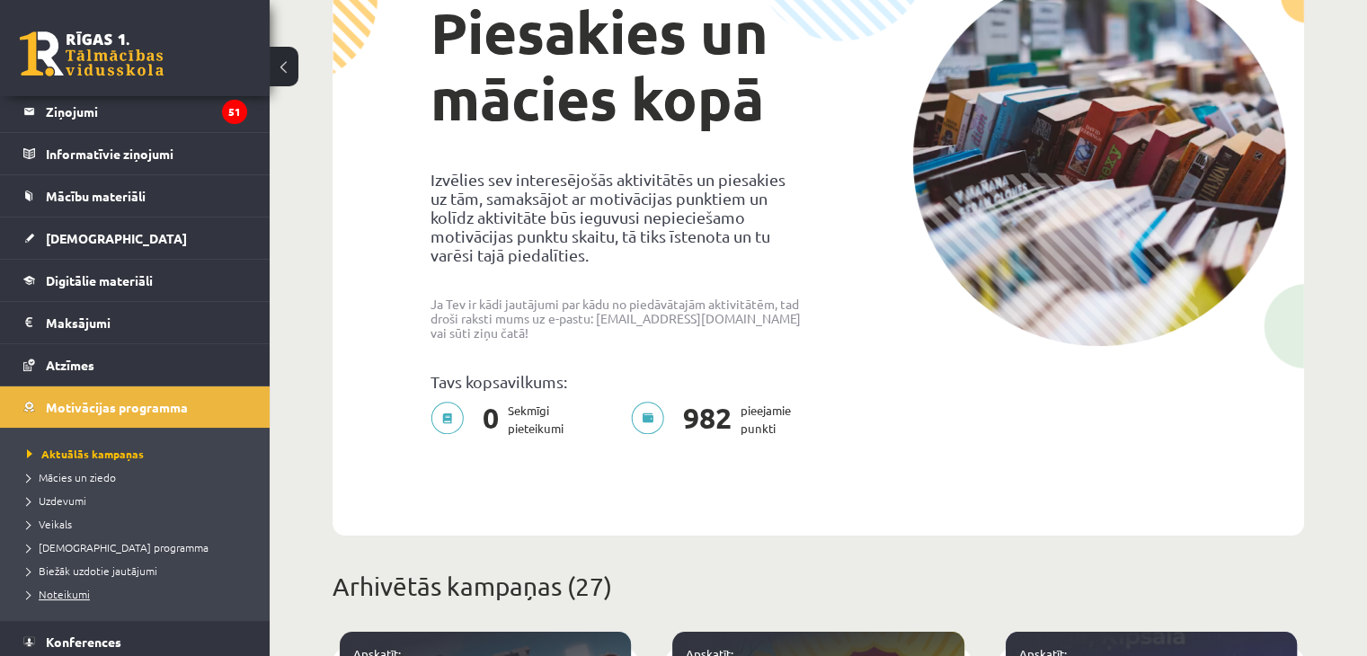
click at [76, 595] on span "Noteikumi" at bounding box center [58, 594] width 63 height 14
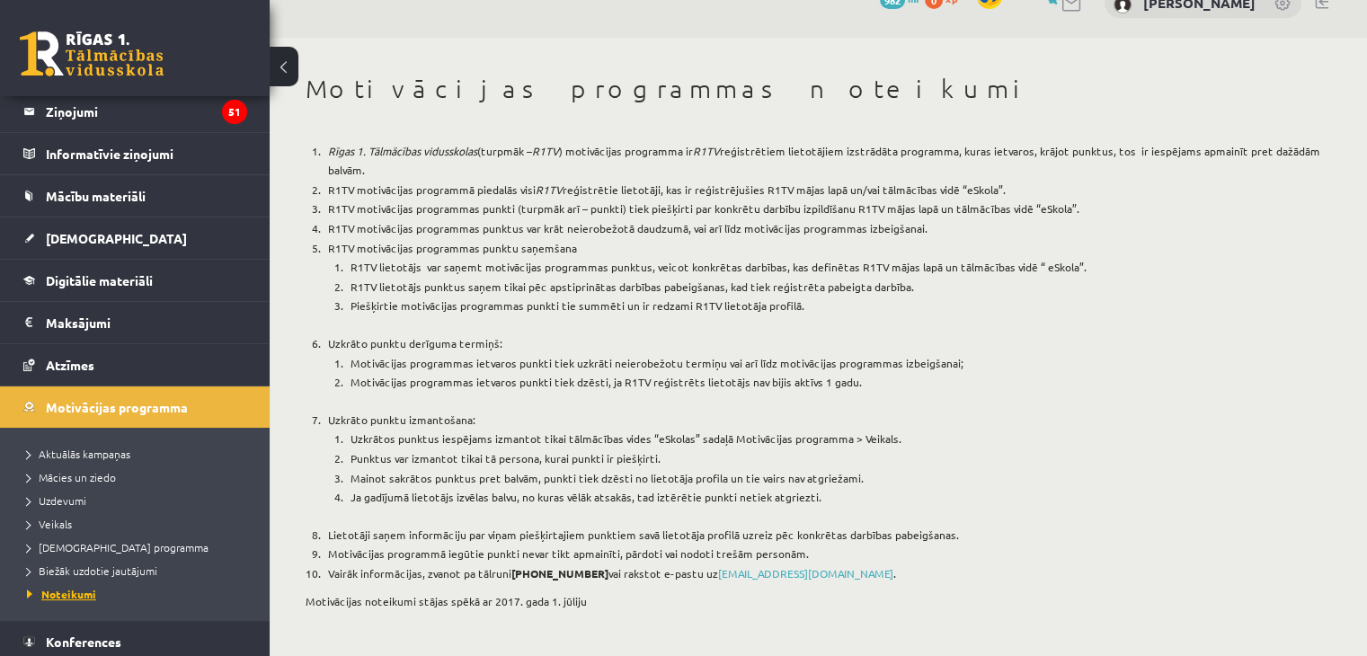
scroll to position [32, 0]
click at [70, 571] on span "Biežāk uzdotie jautājumi" at bounding box center [92, 571] width 130 height 14
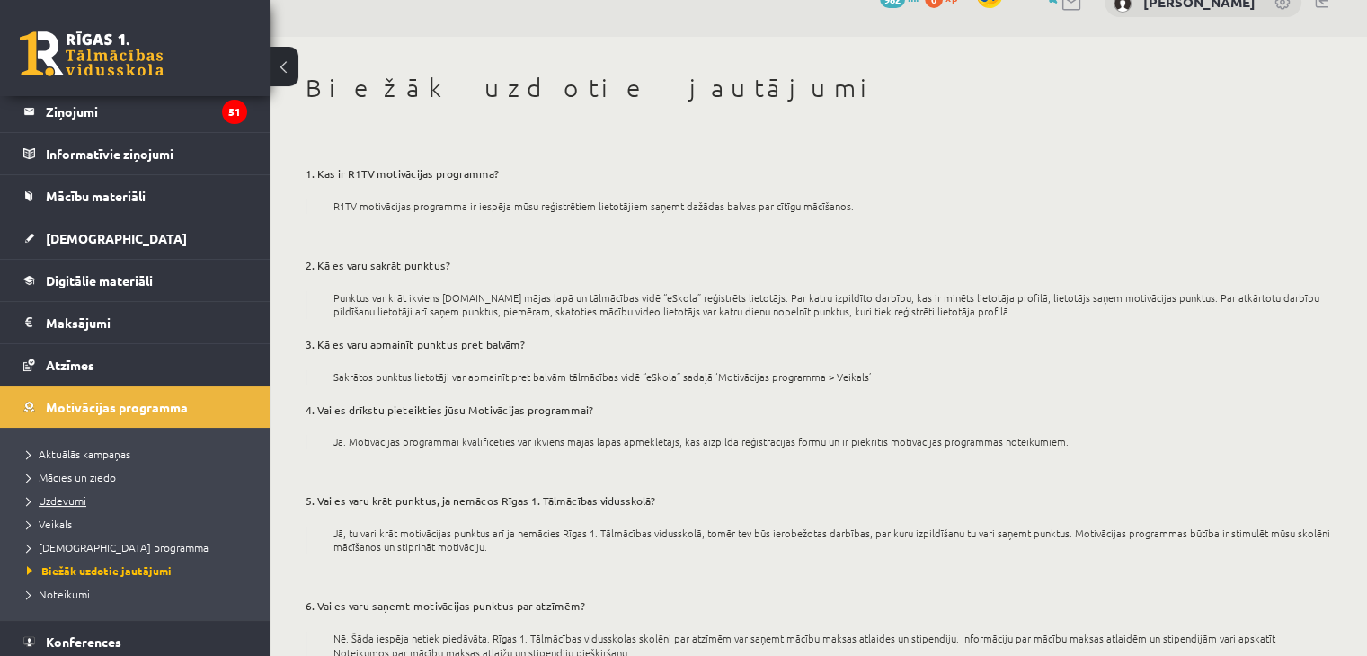
click at [75, 501] on span "Uzdevumi" at bounding box center [56, 500] width 59 height 14
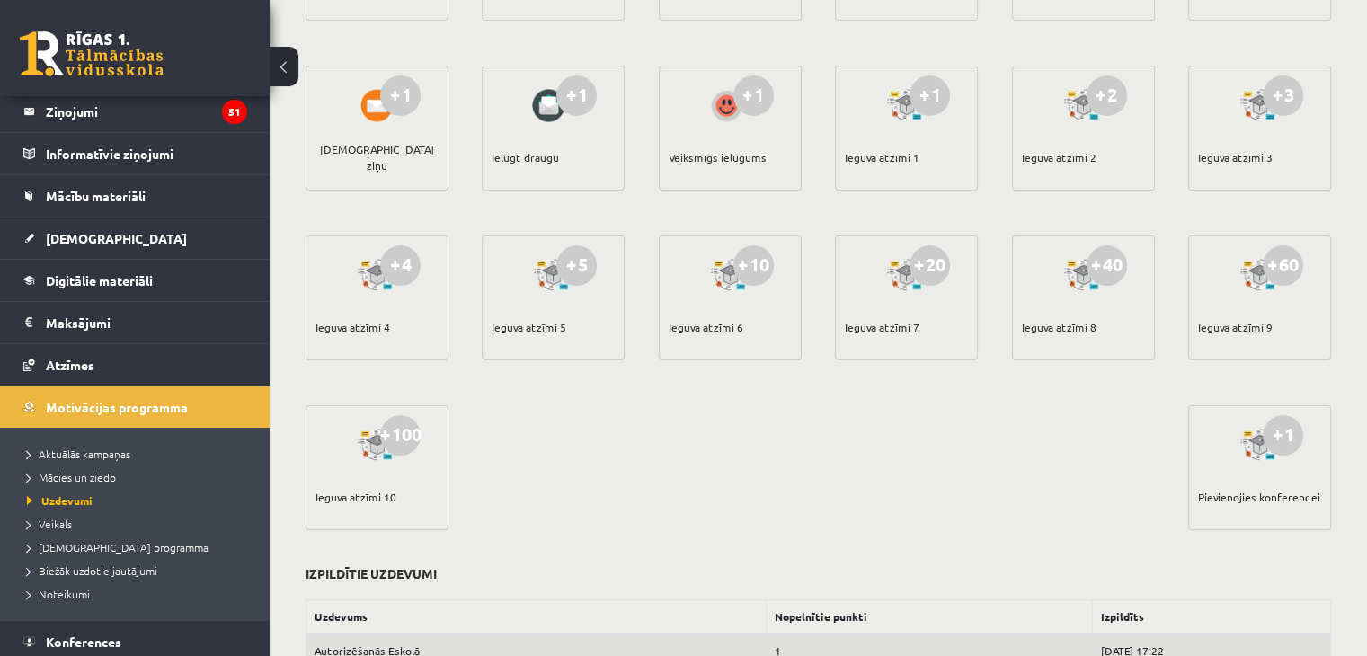
scroll to position [270, 0]
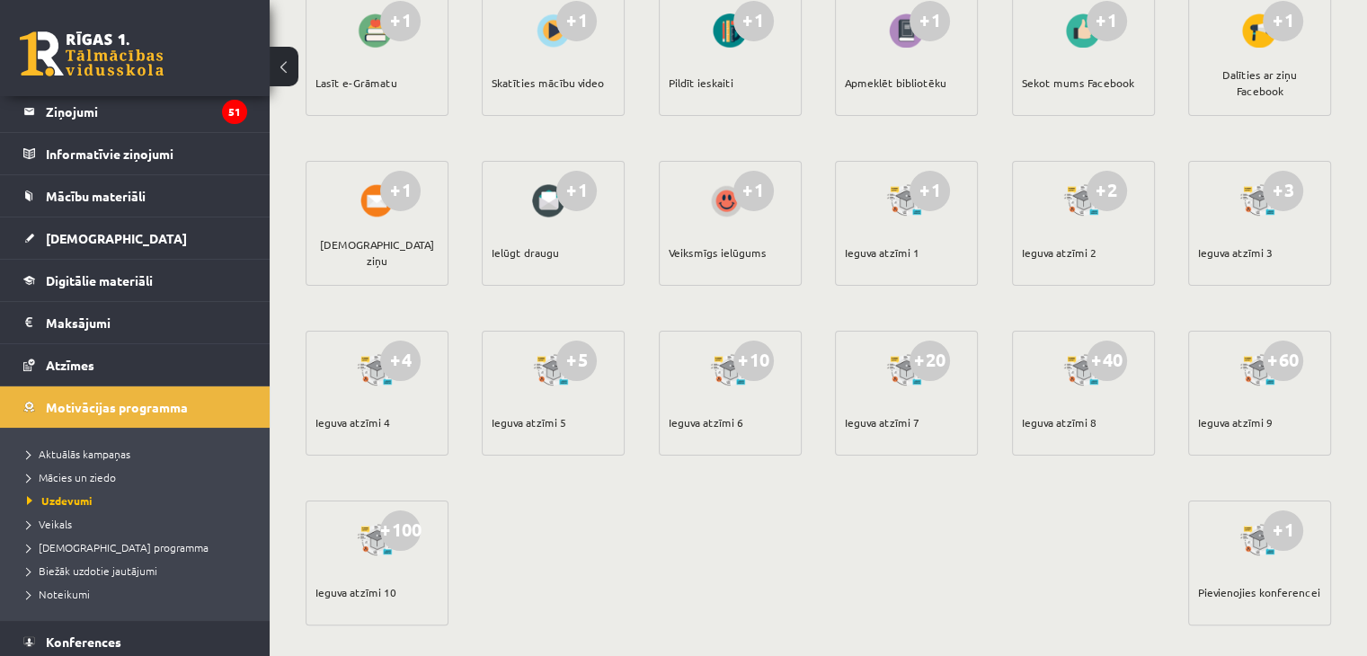
drag, startPoint x: 741, startPoint y: 245, endPoint x: 902, endPoint y: 252, distance: 161.9
click at [902, 252] on div "+1 Lasīt e-Grāmatu +1 Skatīties mācību video +1 Pildīt ieskaiti +1 Apmeklēt bib…" at bounding box center [818, 326] width 1034 height 679
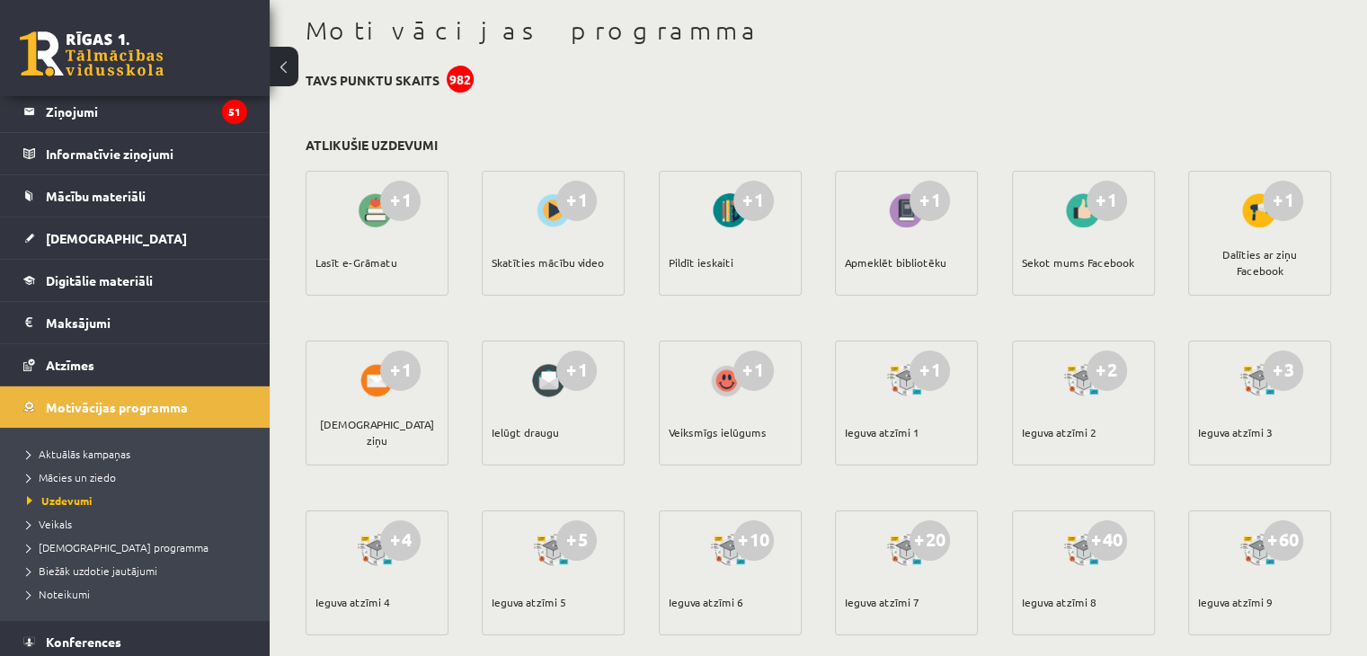
click at [719, 222] on div at bounding box center [730, 210] width 51 height 41
drag, startPoint x: 744, startPoint y: 275, endPoint x: 786, endPoint y: 275, distance: 42.2
click at [786, 275] on div "+1 Pildīt ieskaiti" at bounding box center [730, 233] width 143 height 125
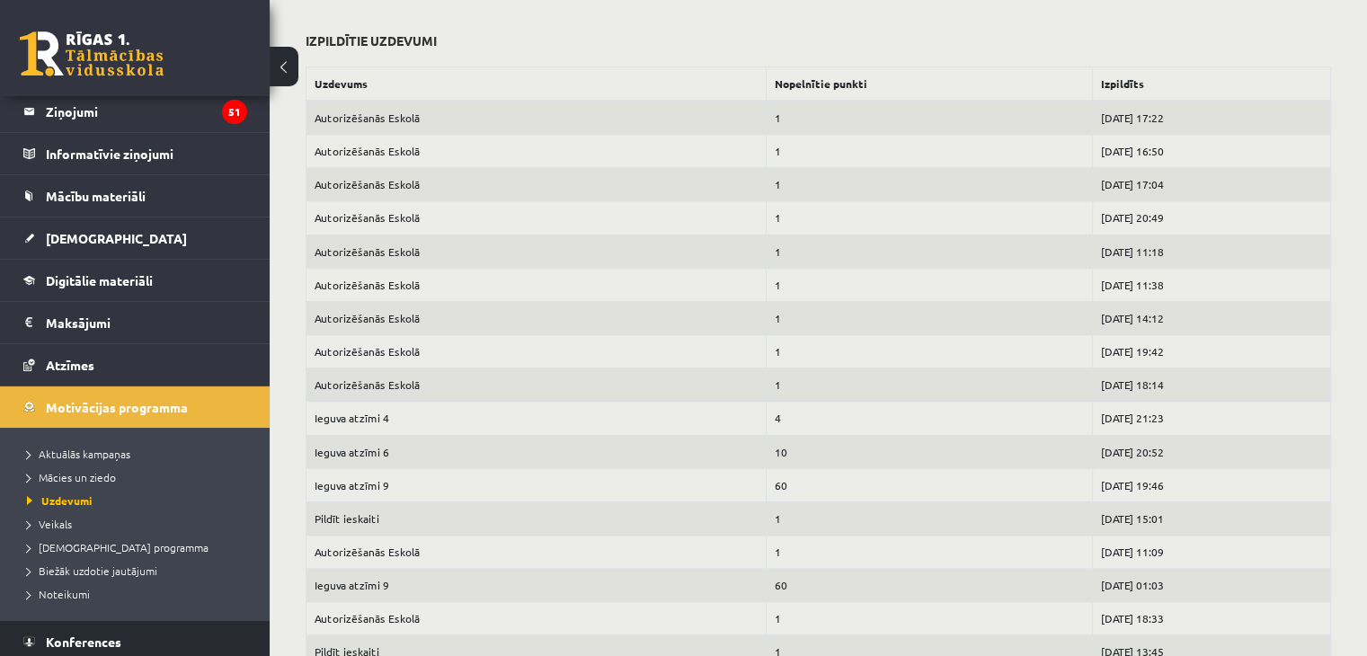
scroll to position [899, 0]
click at [104, 475] on span "Mācies un ziedo" at bounding box center [71, 477] width 89 height 14
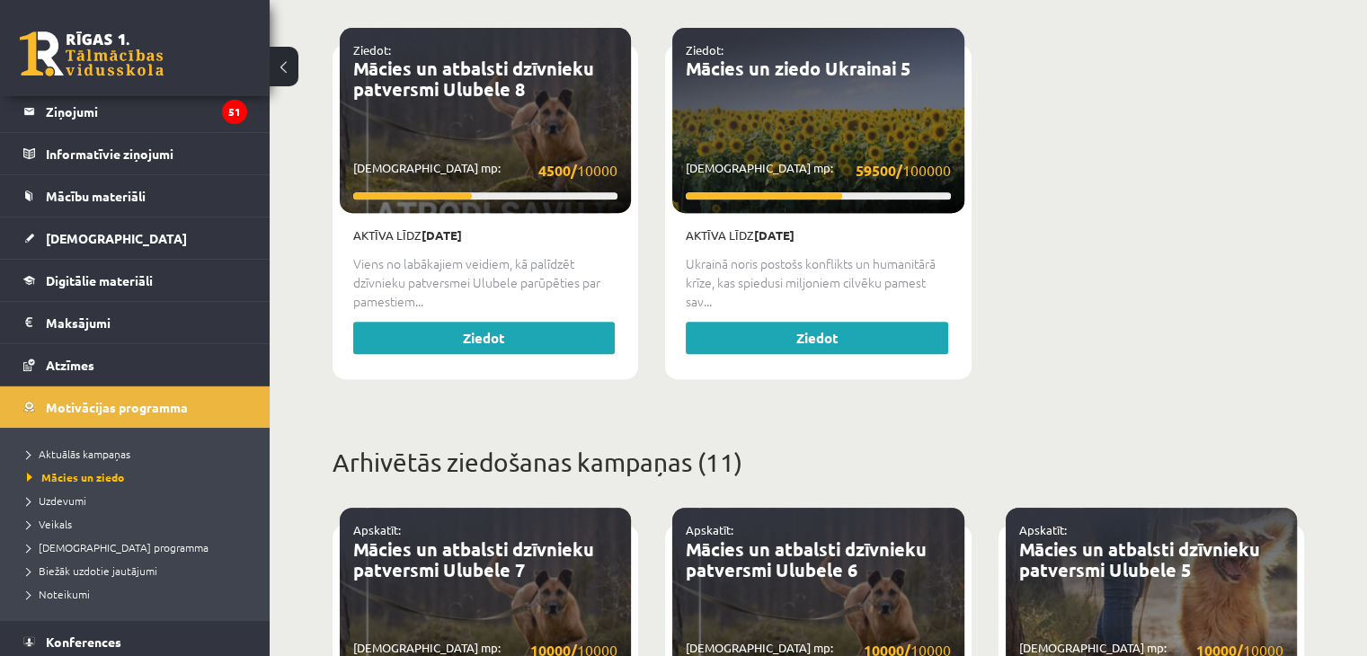
scroll to position [719, 0]
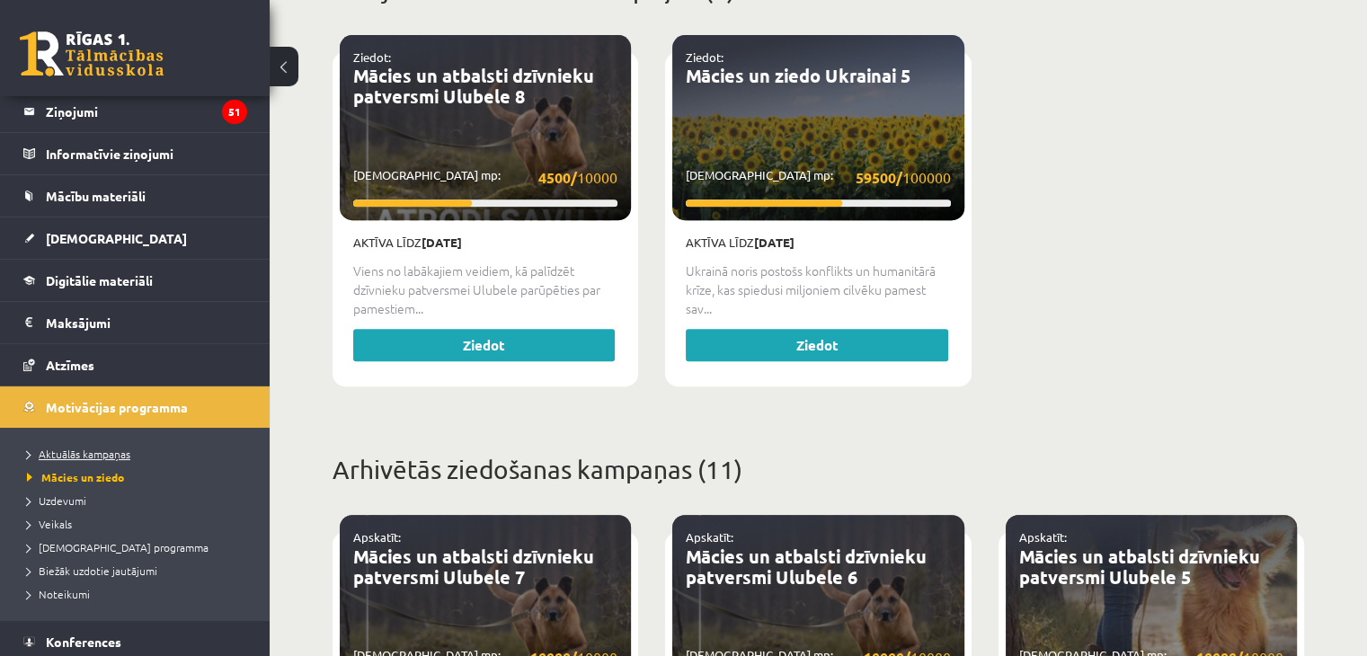
click at [90, 448] on span "Aktuālās kampaņas" at bounding box center [78, 454] width 103 height 14
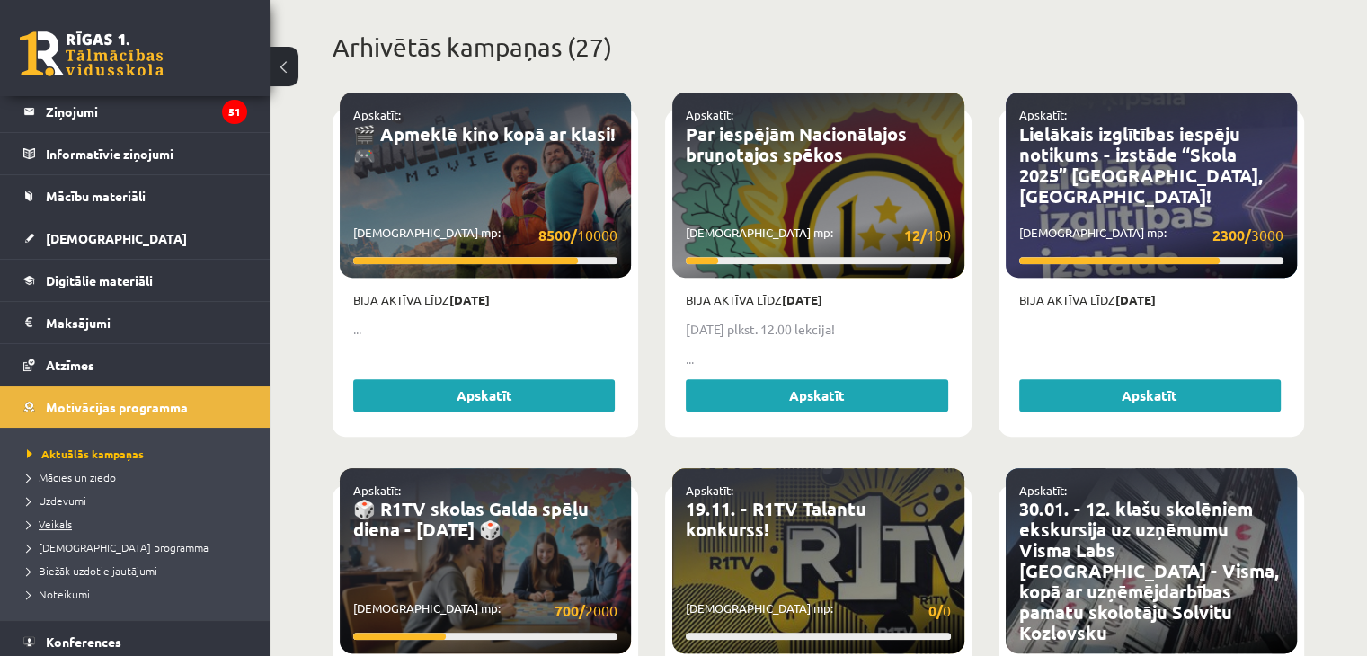
click at [66, 518] on span "Veikals" at bounding box center [49, 524] width 45 height 14
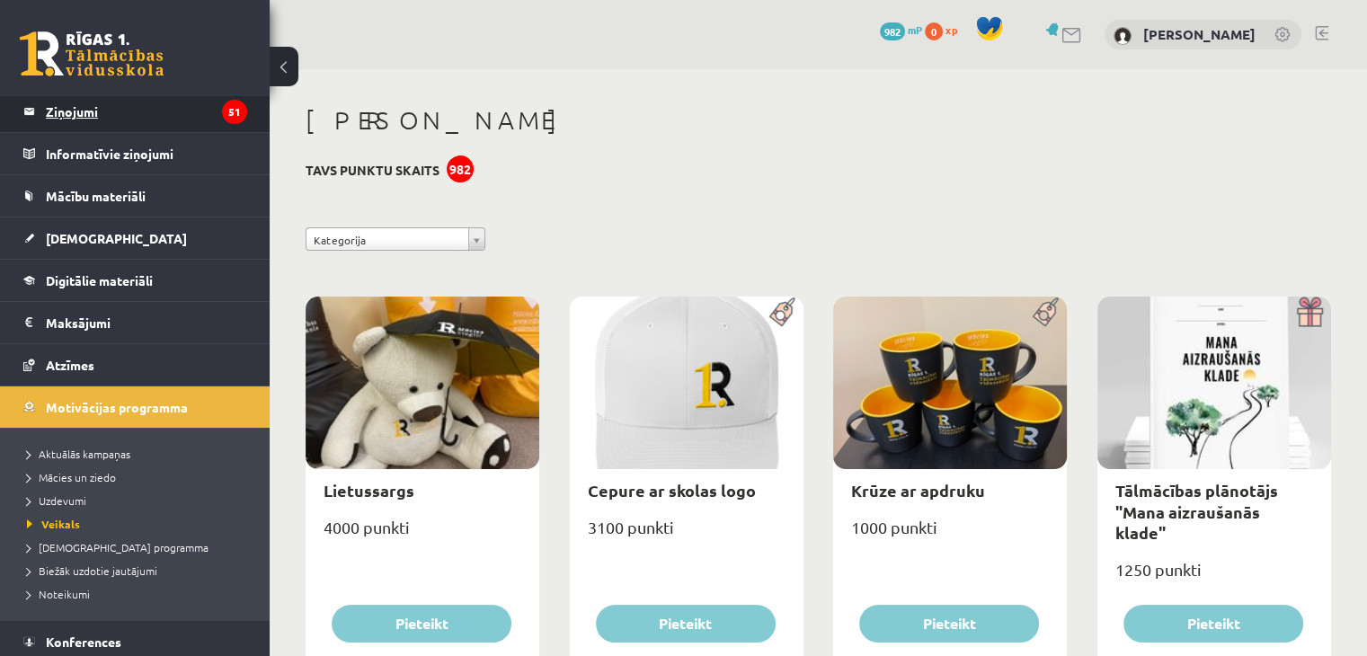
click at [130, 110] on legend "Ziņojumi 51" at bounding box center [146, 111] width 201 height 41
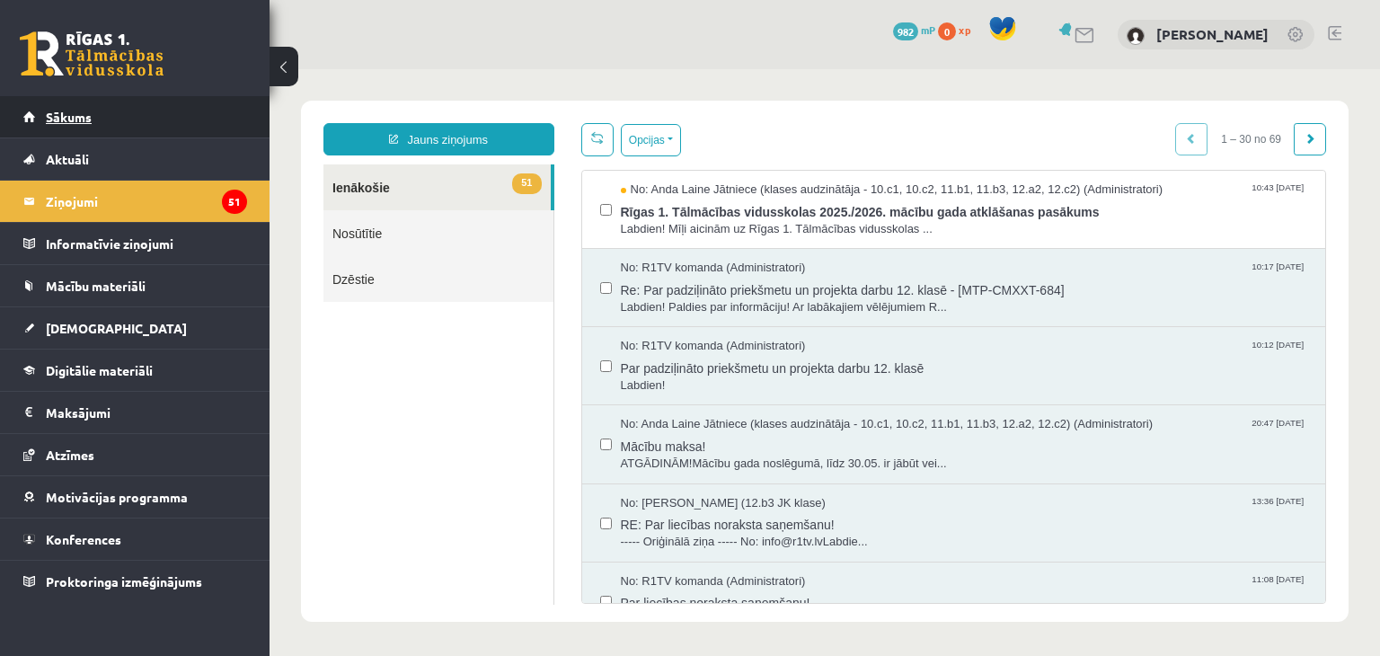
click at [47, 111] on span "Sākums" at bounding box center [69, 117] width 46 height 16
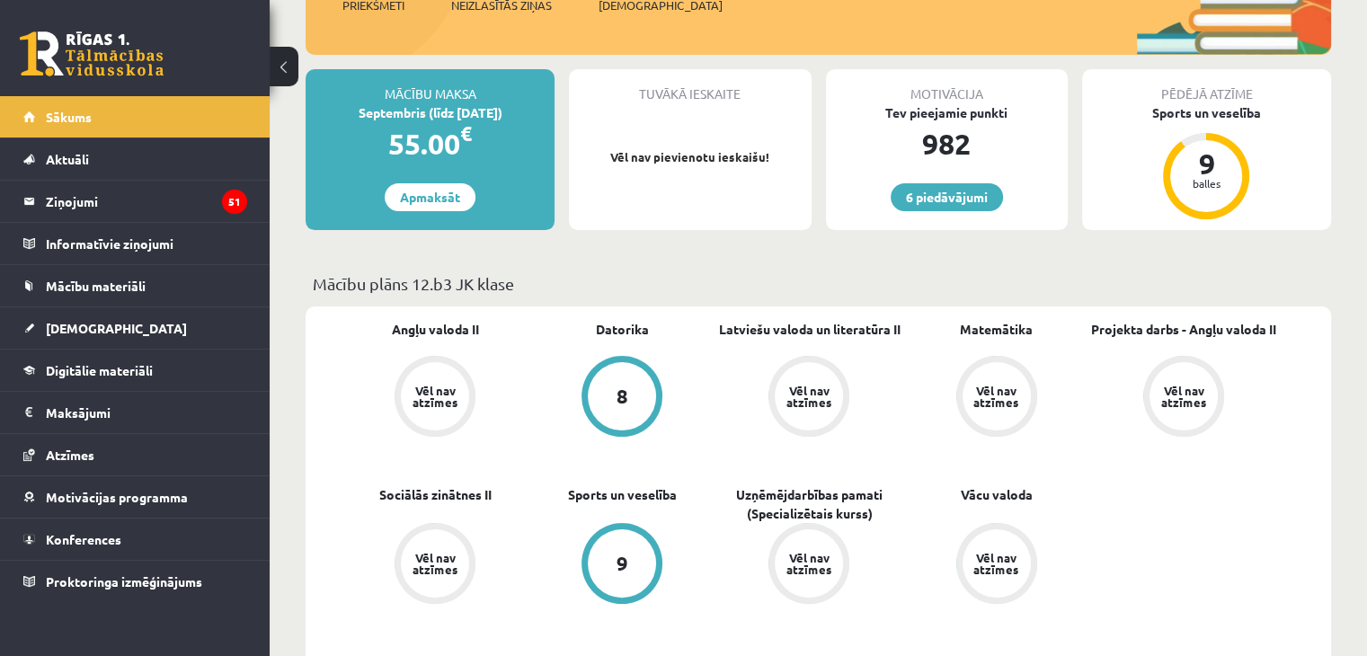
scroll to position [270, 0]
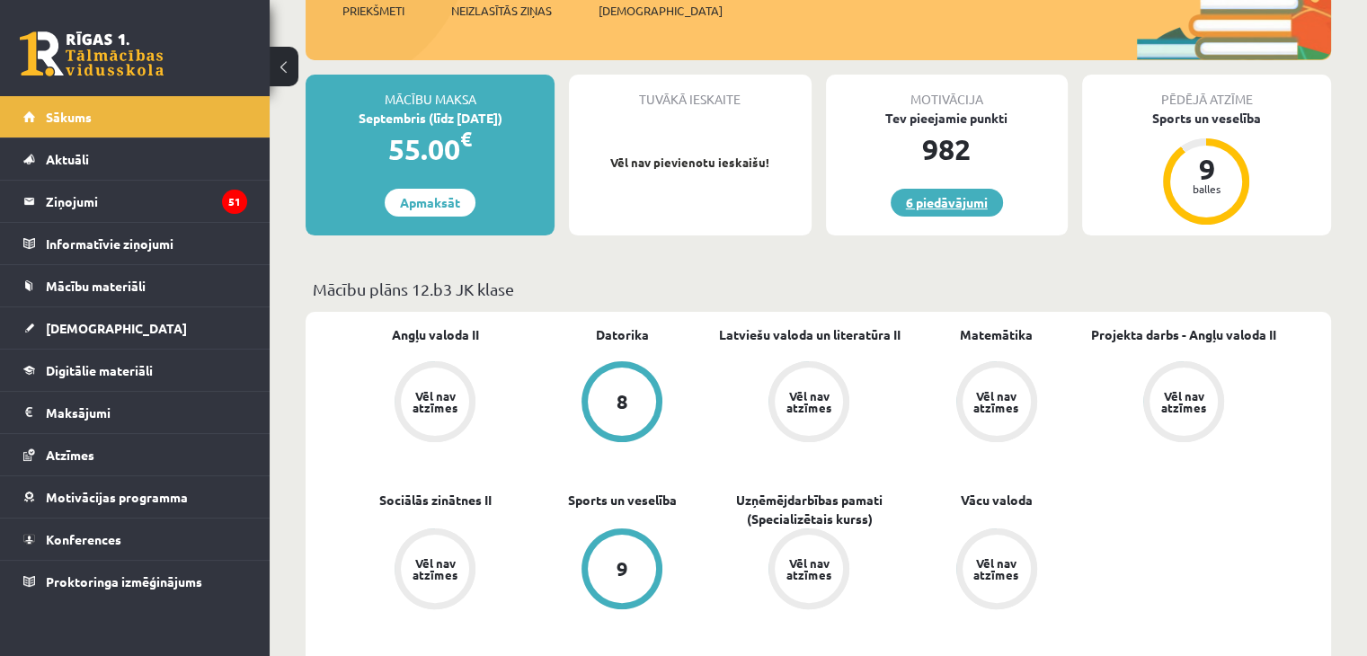
click at [924, 211] on link "6 piedāvājumi" at bounding box center [947, 203] width 112 height 28
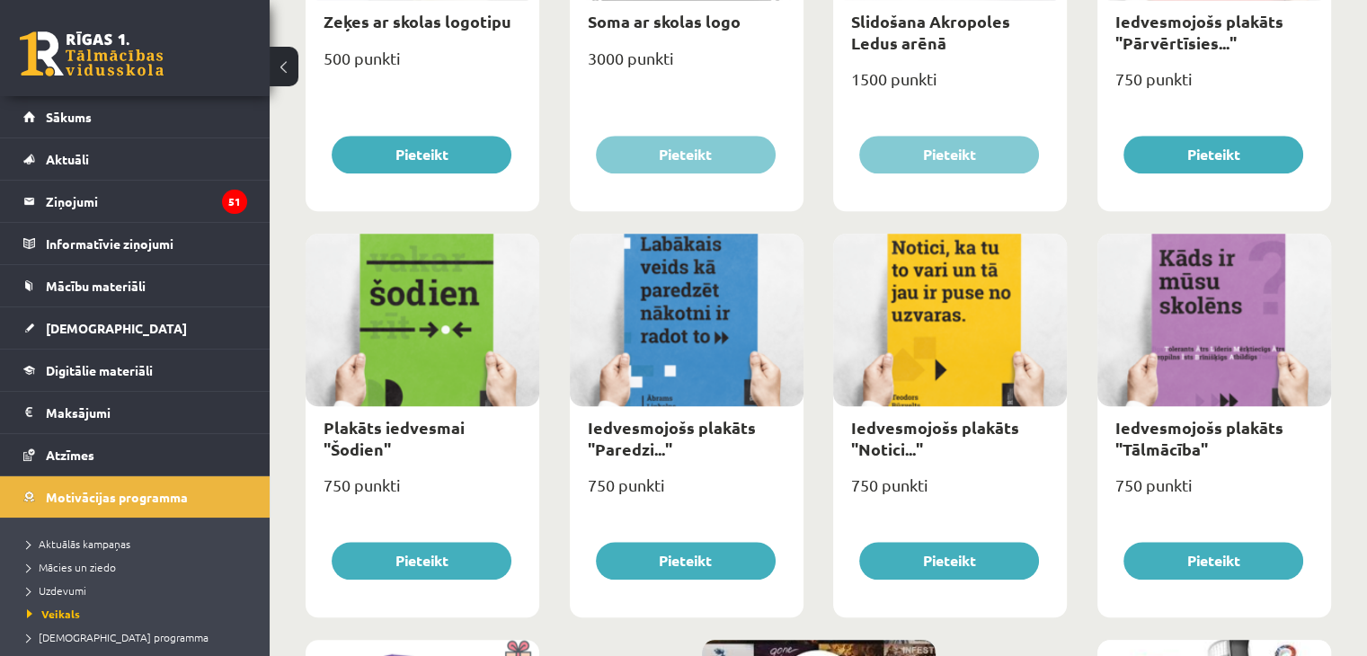
scroll to position [1887, 0]
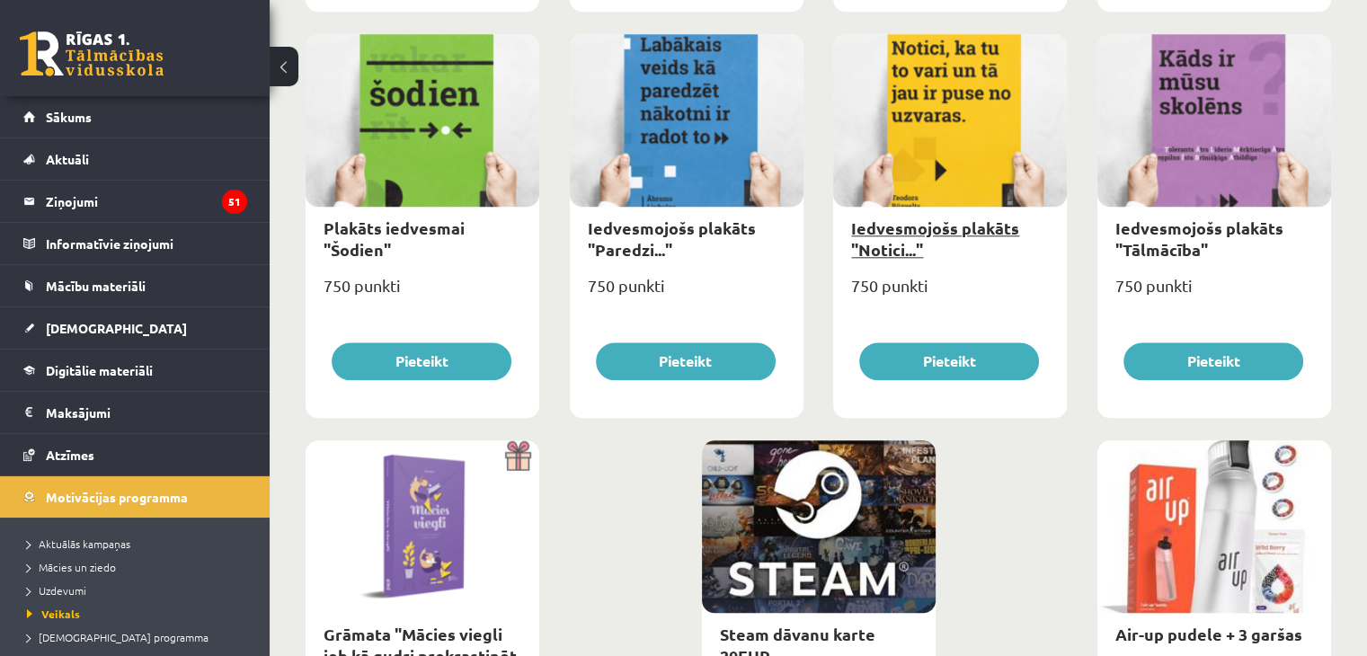
click at [928, 227] on link "Iedvesmojošs plakāts "Notici..."" at bounding box center [935, 237] width 168 height 41
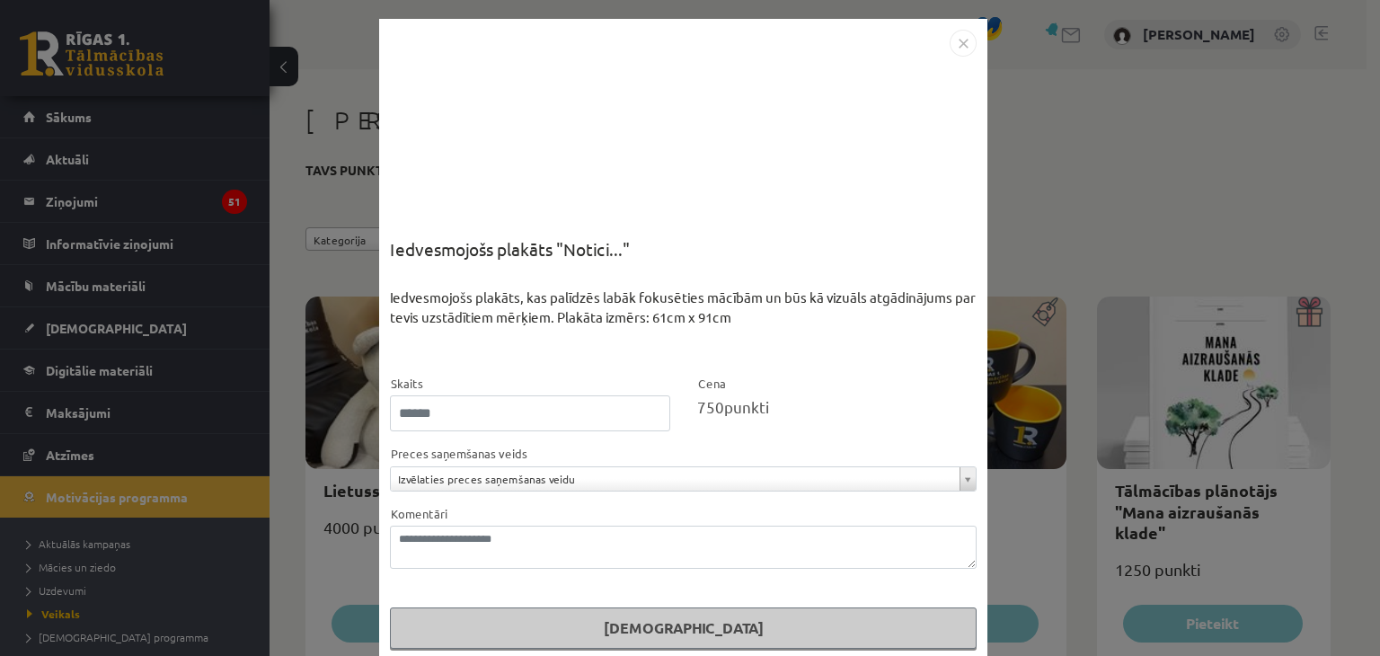
click at [959, 37] on img "Close" at bounding box center [963, 43] width 27 height 27
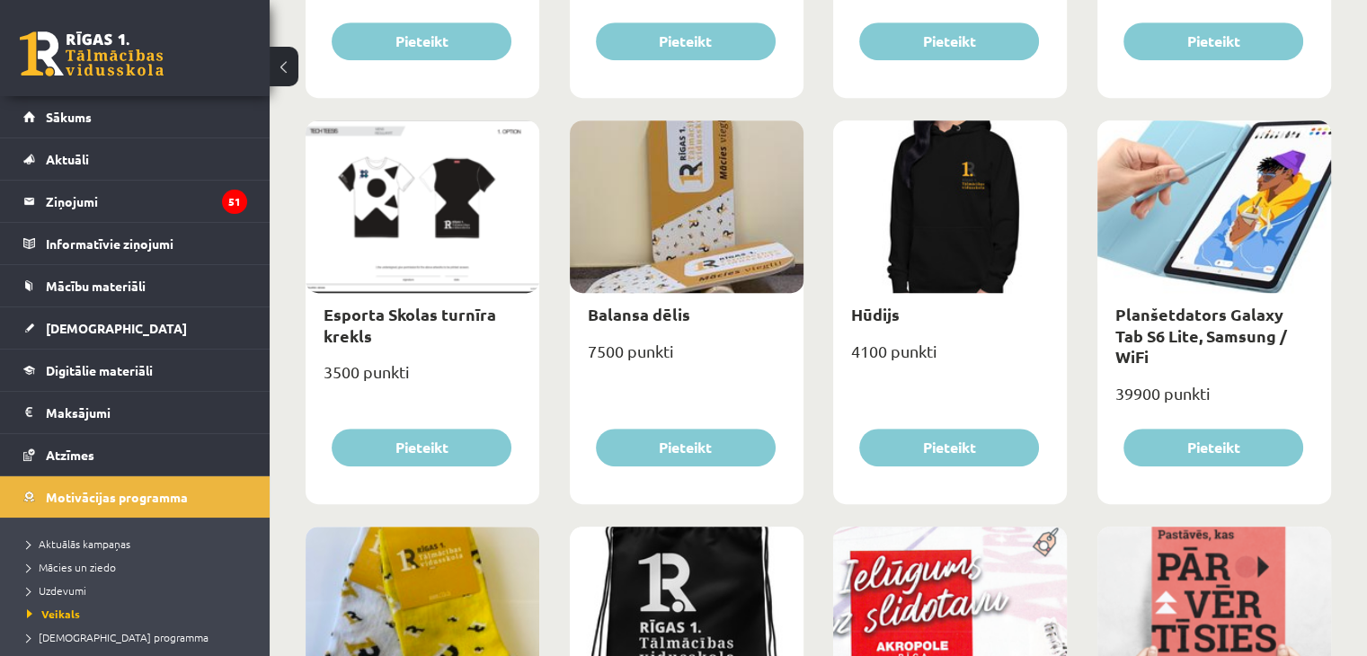
scroll to position [809, 0]
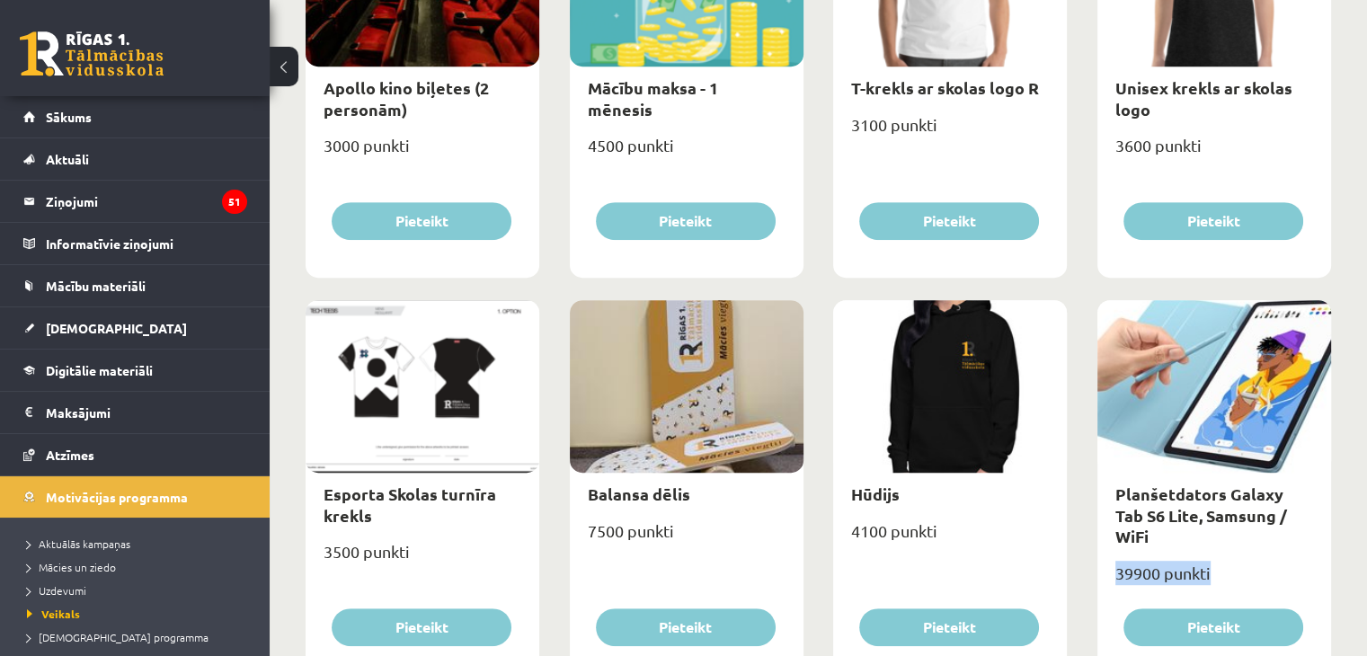
drag, startPoint x: 1119, startPoint y: 549, endPoint x: 1221, endPoint y: 565, distance: 102.8
click at [1221, 565] on div "39900 punkti" at bounding box center [1214, 580] width 234 height 45
click at [1298, 530] on div "Planšetdators Galaxy Tab S6 Lite, Samsung / WiFi" at bounding box center [1214, 515] width 234 height 84
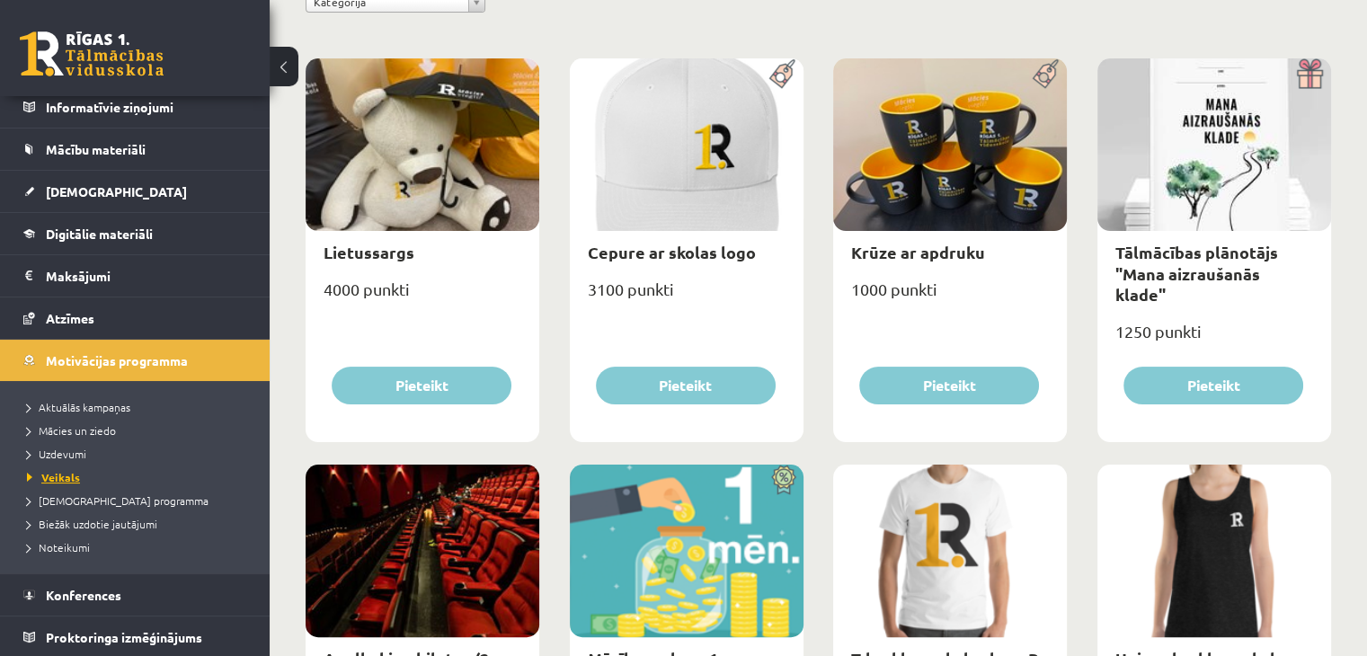
scroll to position [270, 0]
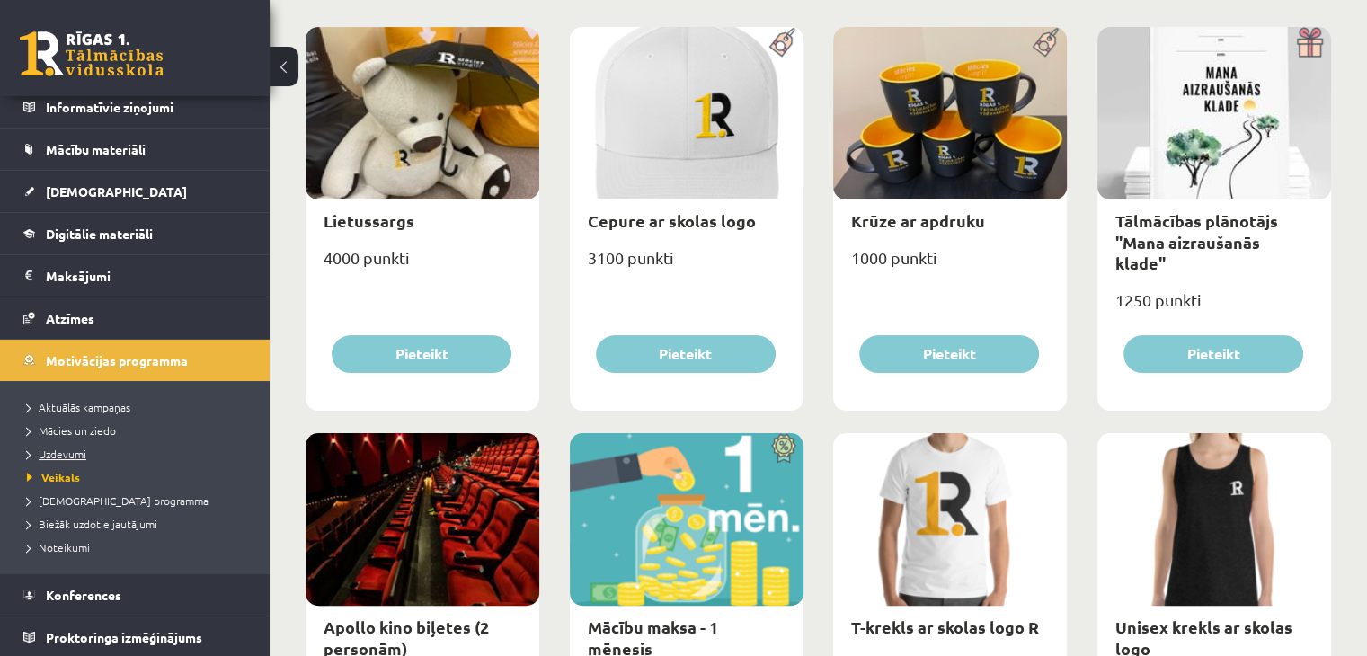
click at [58, 448] on span "Uzdevumi" at bounding box center [56, 454] width 59 height 14
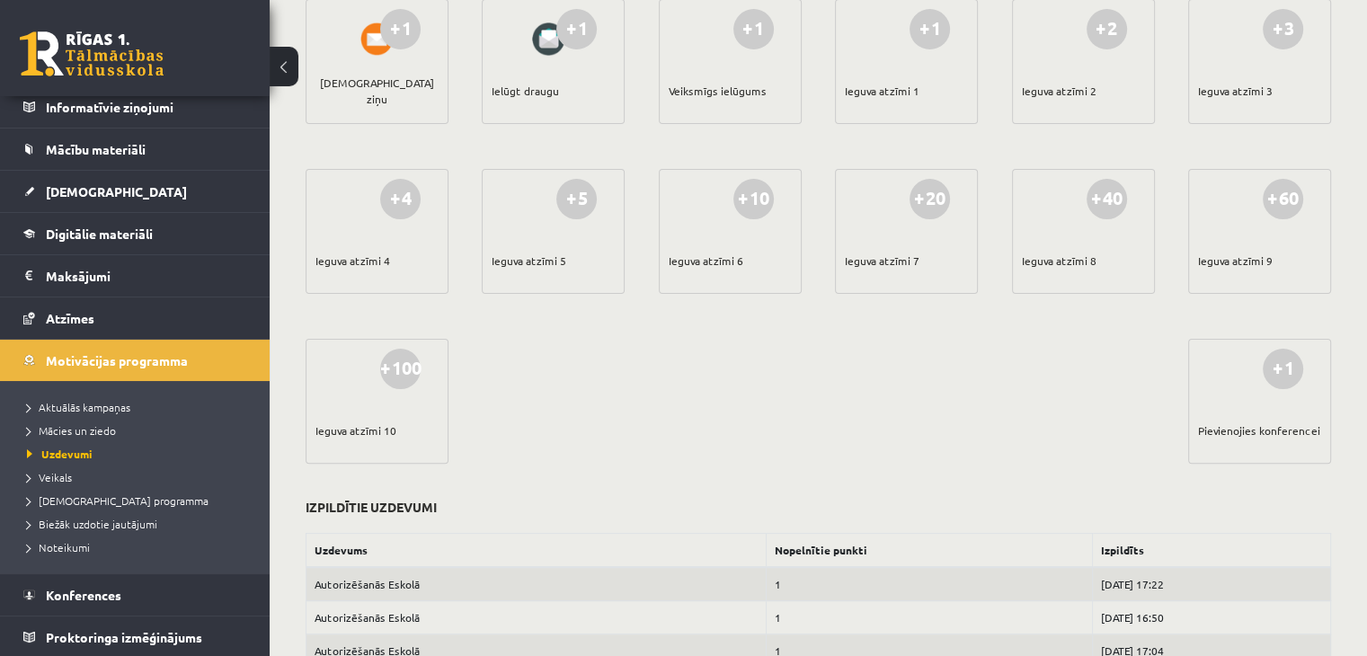
scroll to position [449, 0]
